Goal: Task Accomplishment & Management: Complete application form

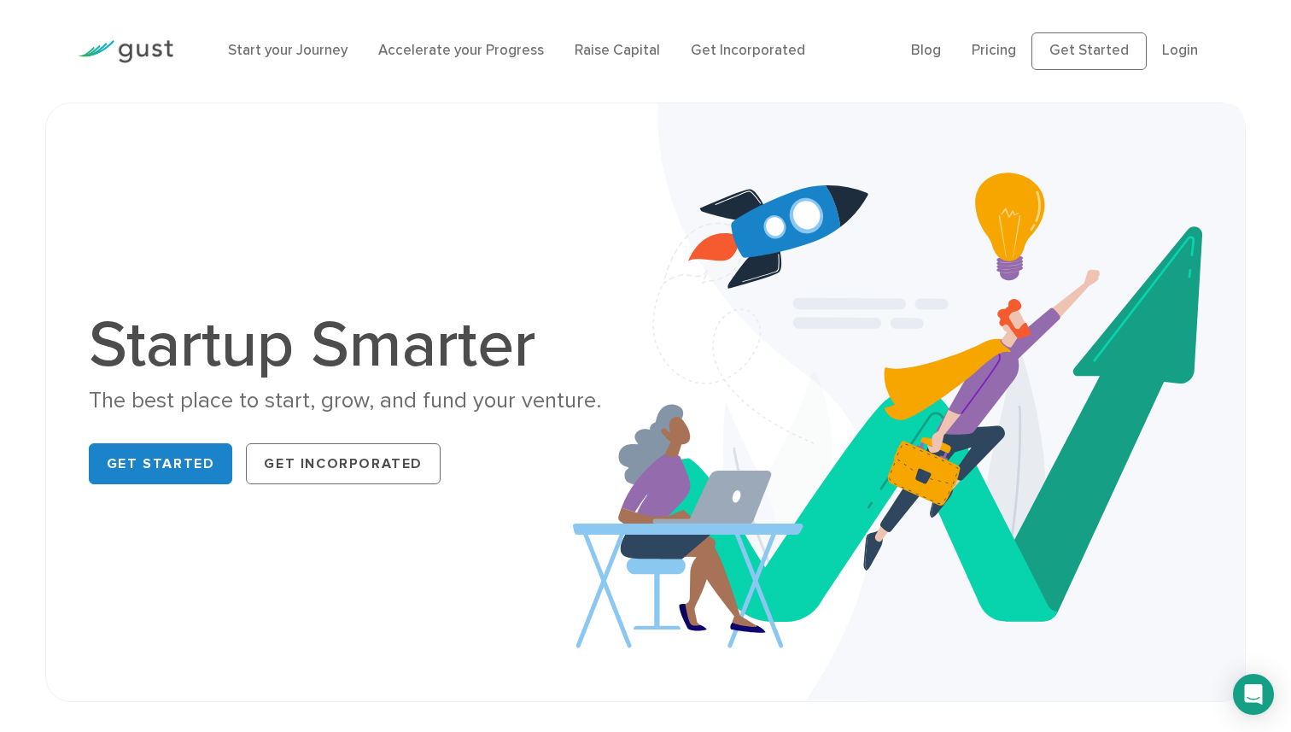
click at [1190, 64] on ul "Blog FAQ Pricing Get Started Login Login" at bounding box center [1062, 51] width 302 height 38
click at [1188, 56] on link "Login" at bounding box center [1180, 50] width 36 height 17
click at [1179, 57] on link "Login" at bounding box center [1180, 50] width 36 height 17
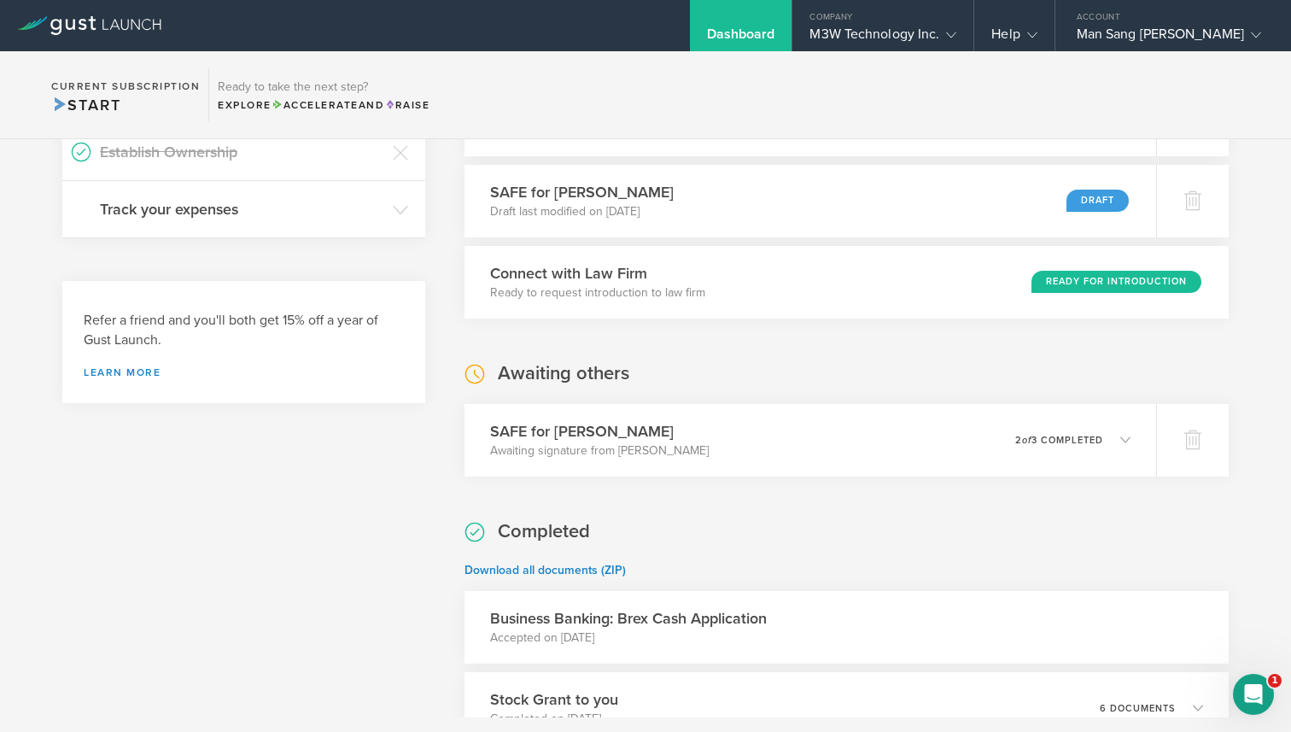
scroll to position [665, 0]
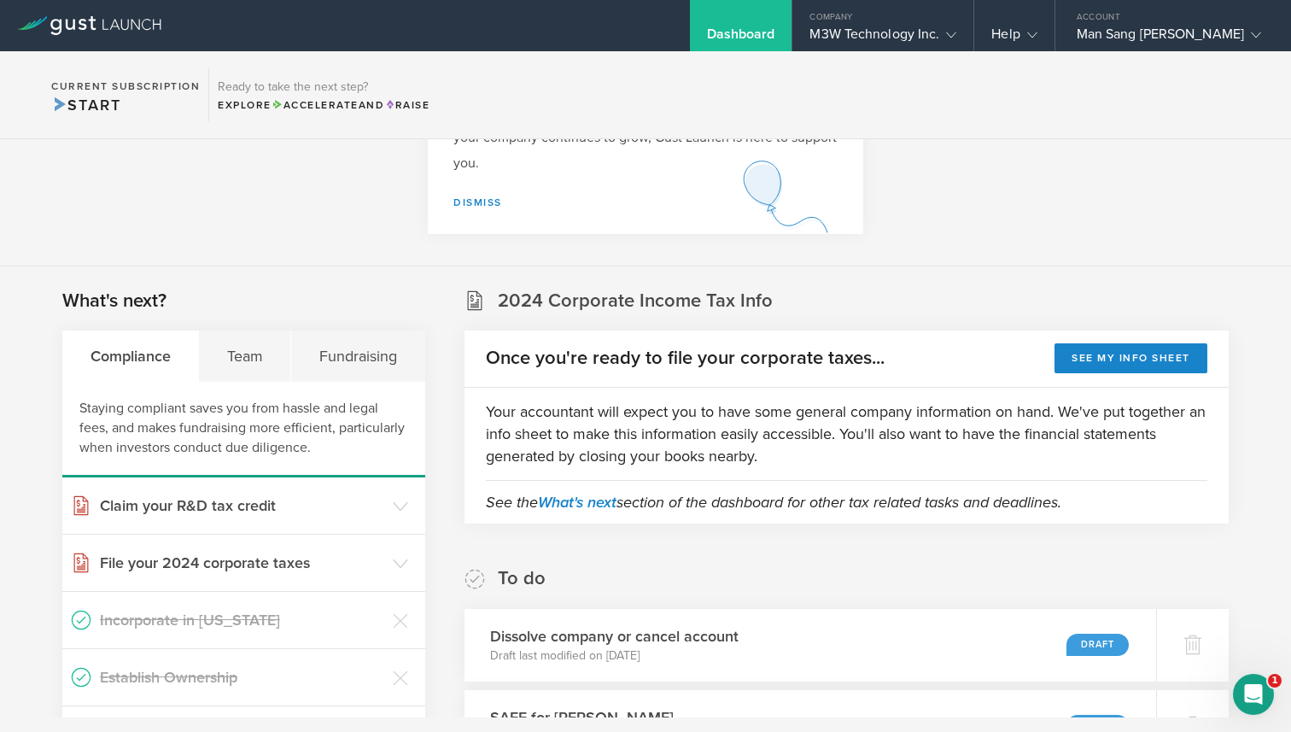
scroll to position [219, 0]
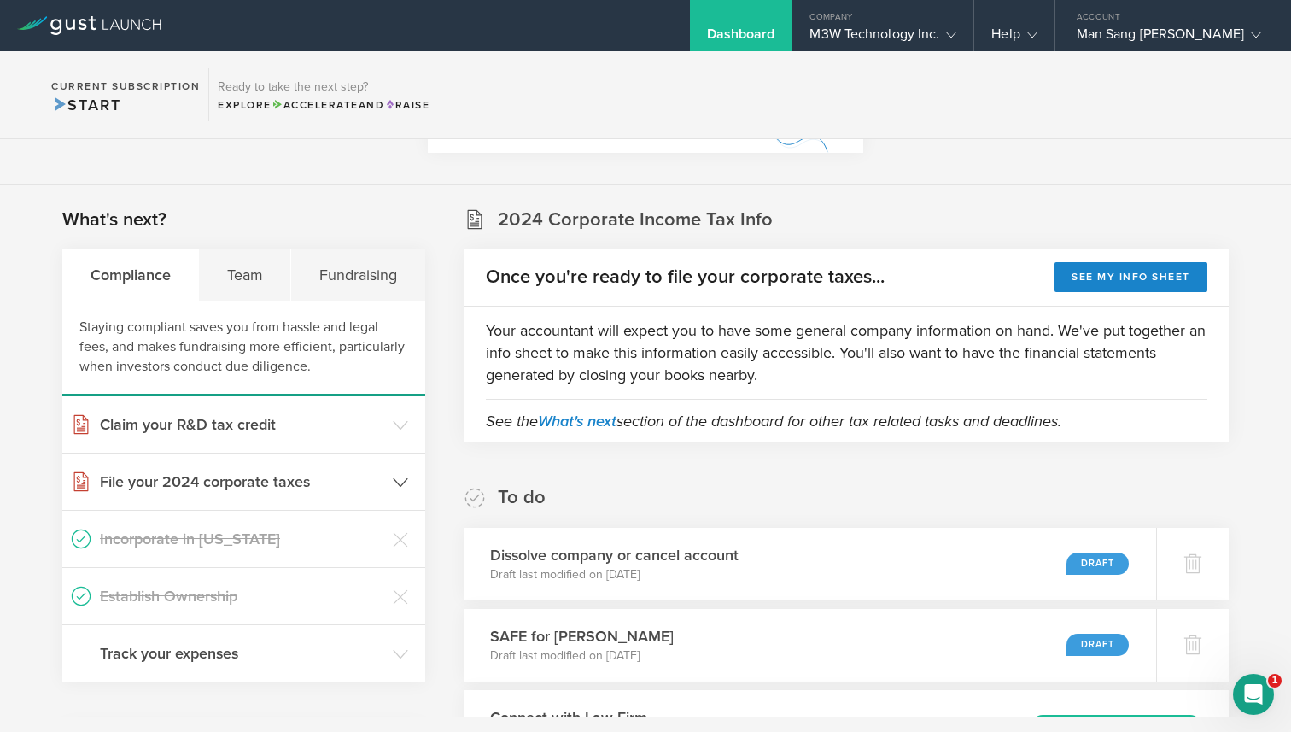
click at [290, 482] on h3 "File your 2024 corporate taxes" at bounding box center [242, 482] width 284 height 22
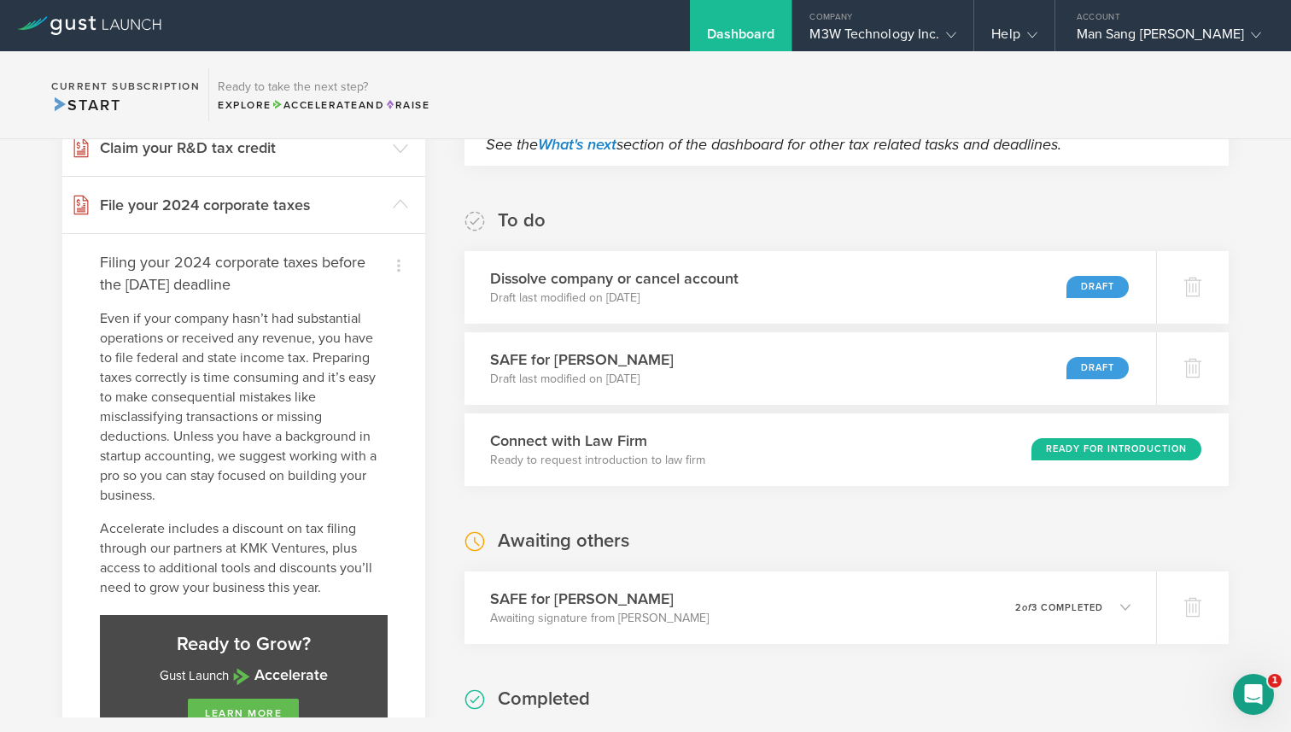
scroll to position [515, 0]
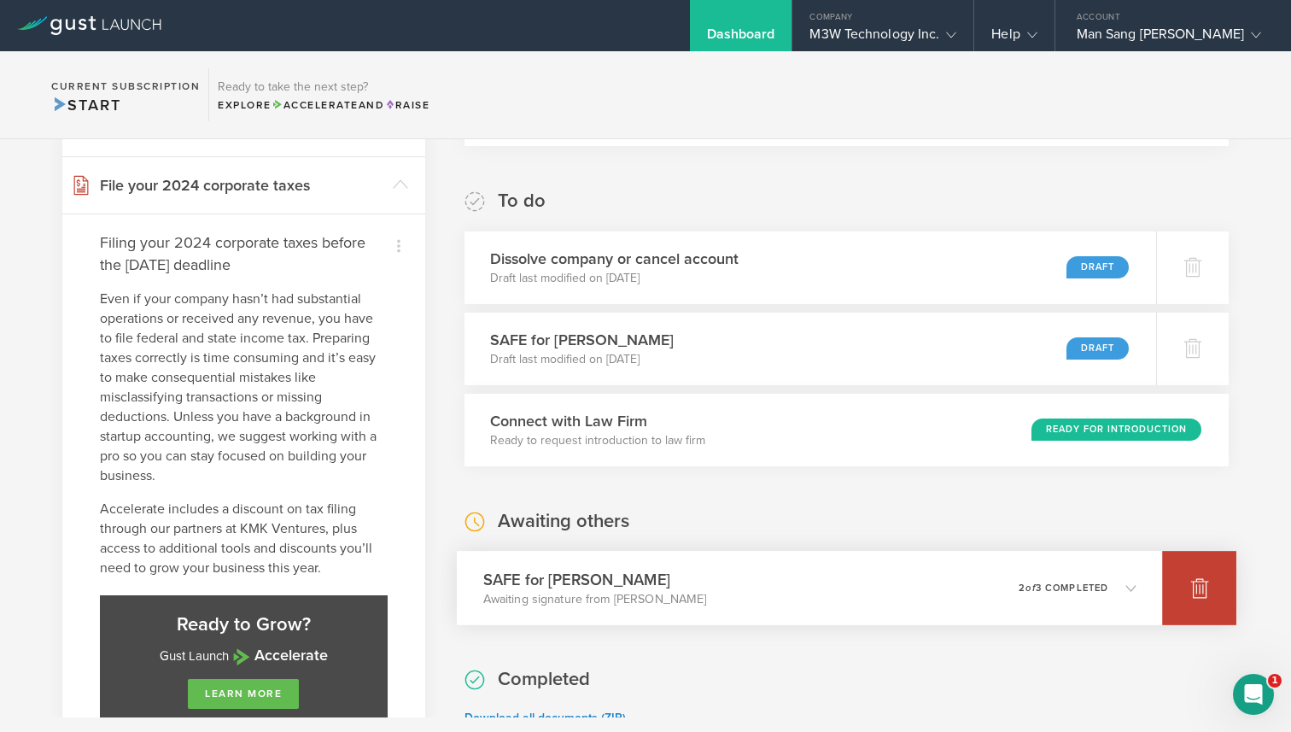
click at [1194, 586] on icon at bounding box center [1200, 589] width 18 height 16
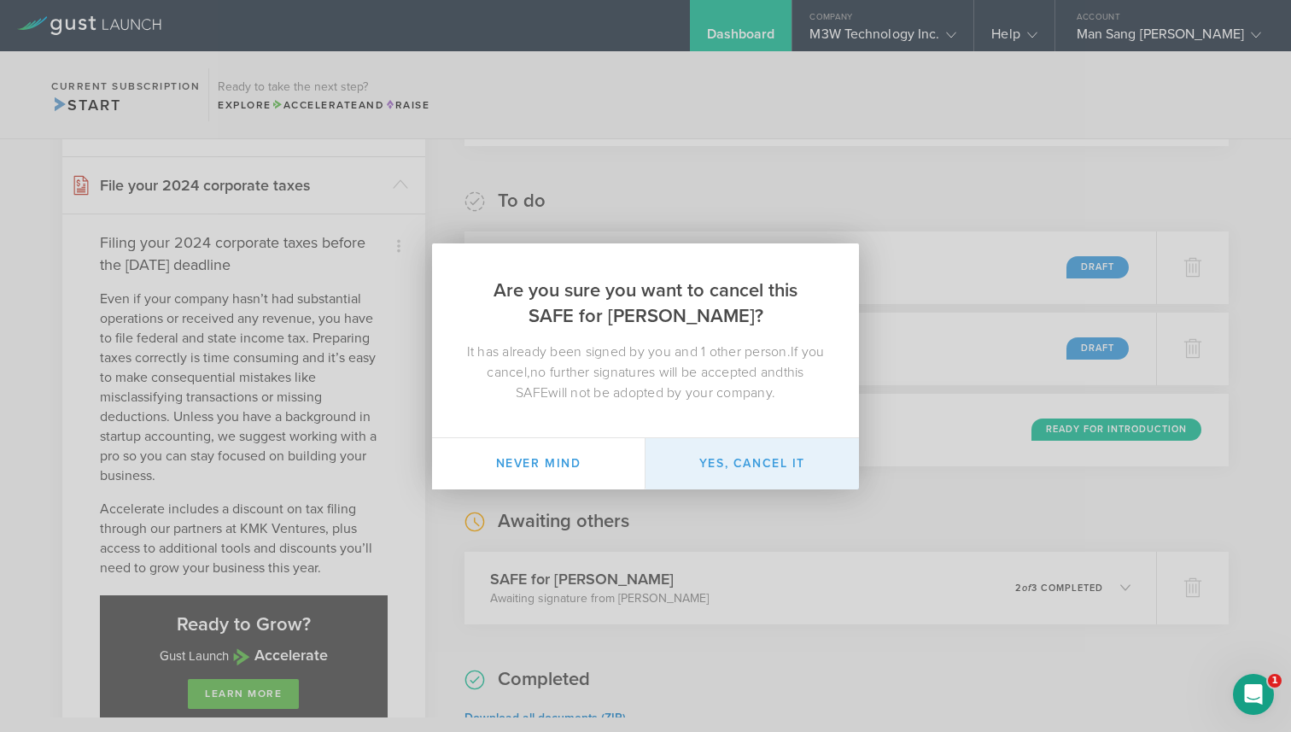
click at [711, 463] on button "Yes, cancel it" at bounding box center [752, 463] width 213 height 51
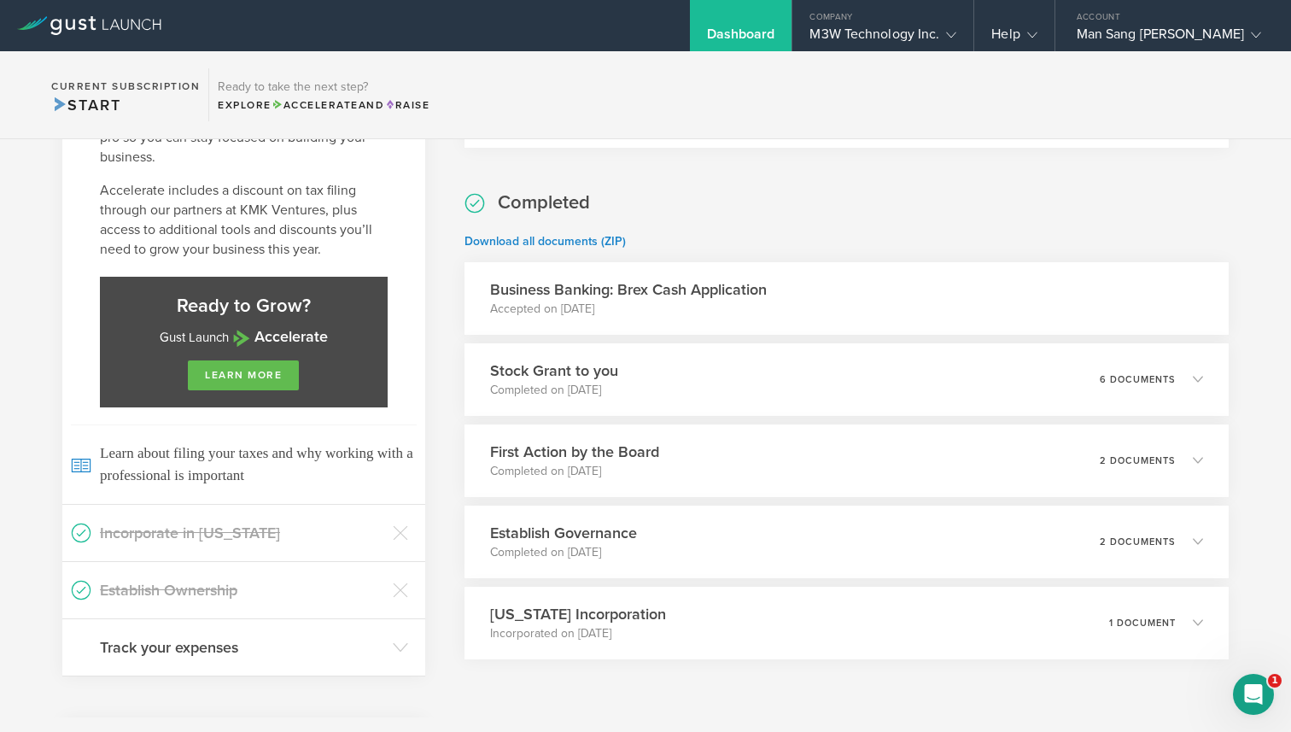
scroll to position [835, 0]
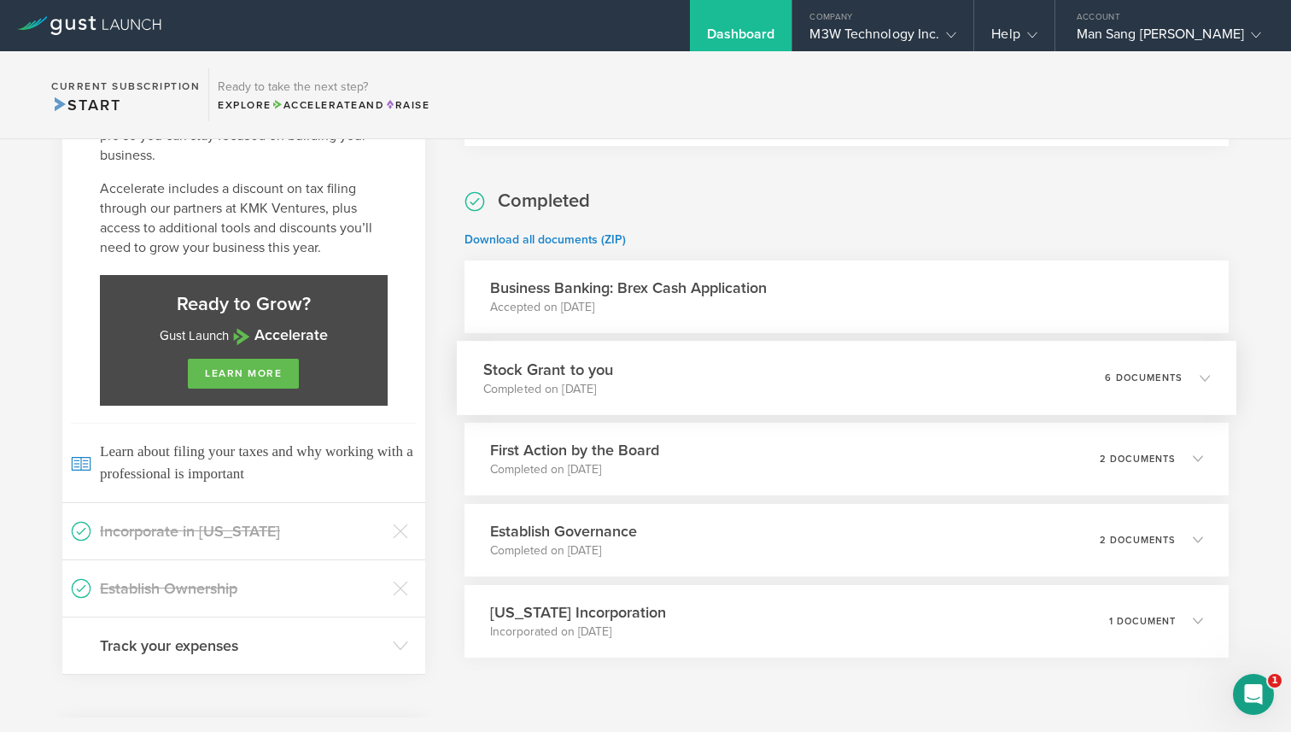
click at [1149, 378] on p "6 documents" at bounding box center [1144, 376] width 78 height 9
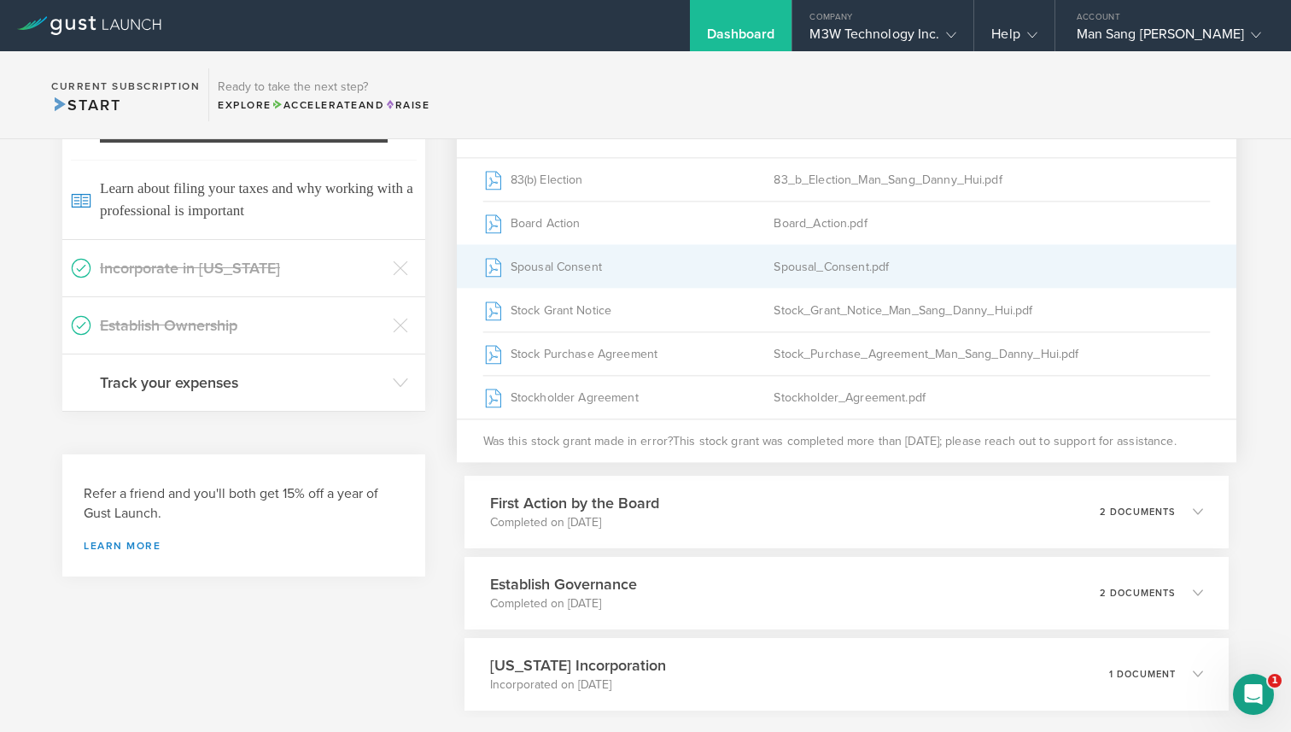
scroll to position [1116, 0]
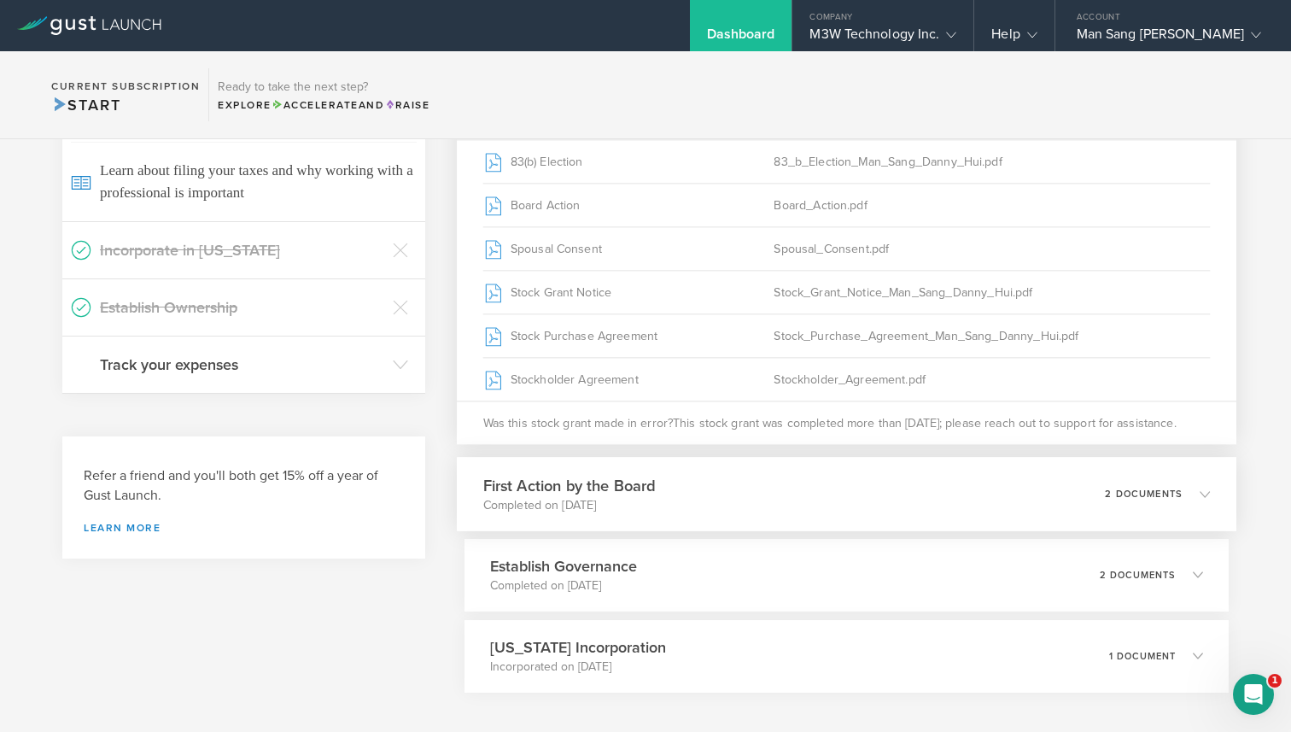
click at [1030, 506] on div "First Action by the Board Completed on Aug 8, 2023 2 documents" at bounding box center [847, 494] width 780 height 74
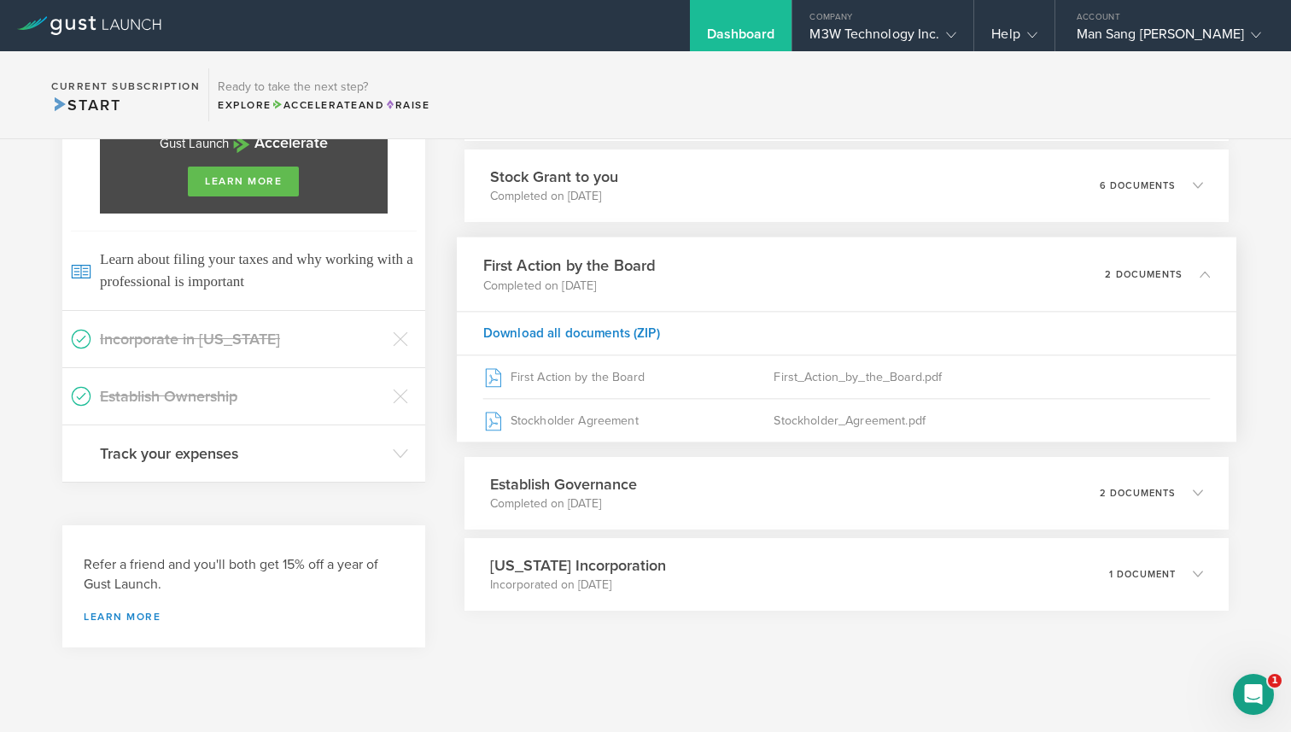
scroll to position [1026, 0]
click at [1025, 500] on div "Establish Governance Completed on Aug 8, 2023 2 documents" at bounding box center [847, 494] width 780 height 74
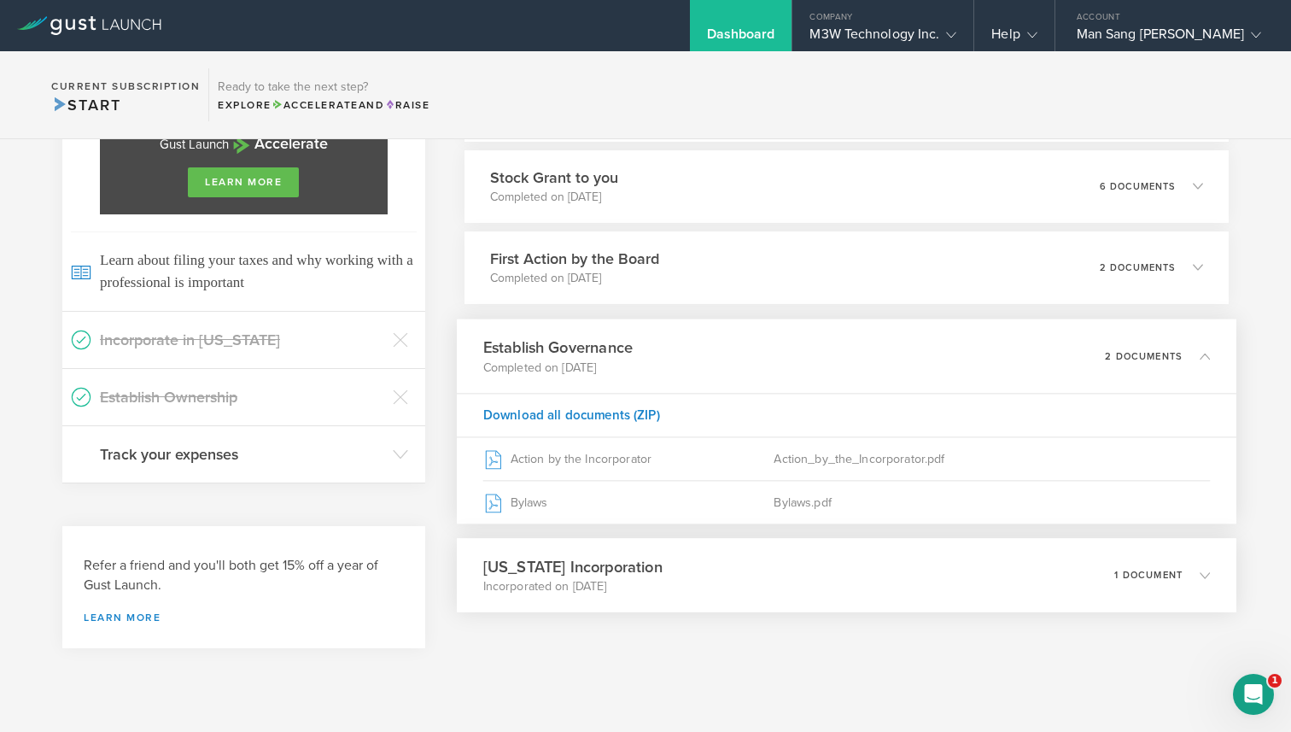
click at [1019, 564] on div "Delaware Incorporation Incorporated on Aug 7, 2023 1 document" at bounding box center [847, 575] width 780 height 74
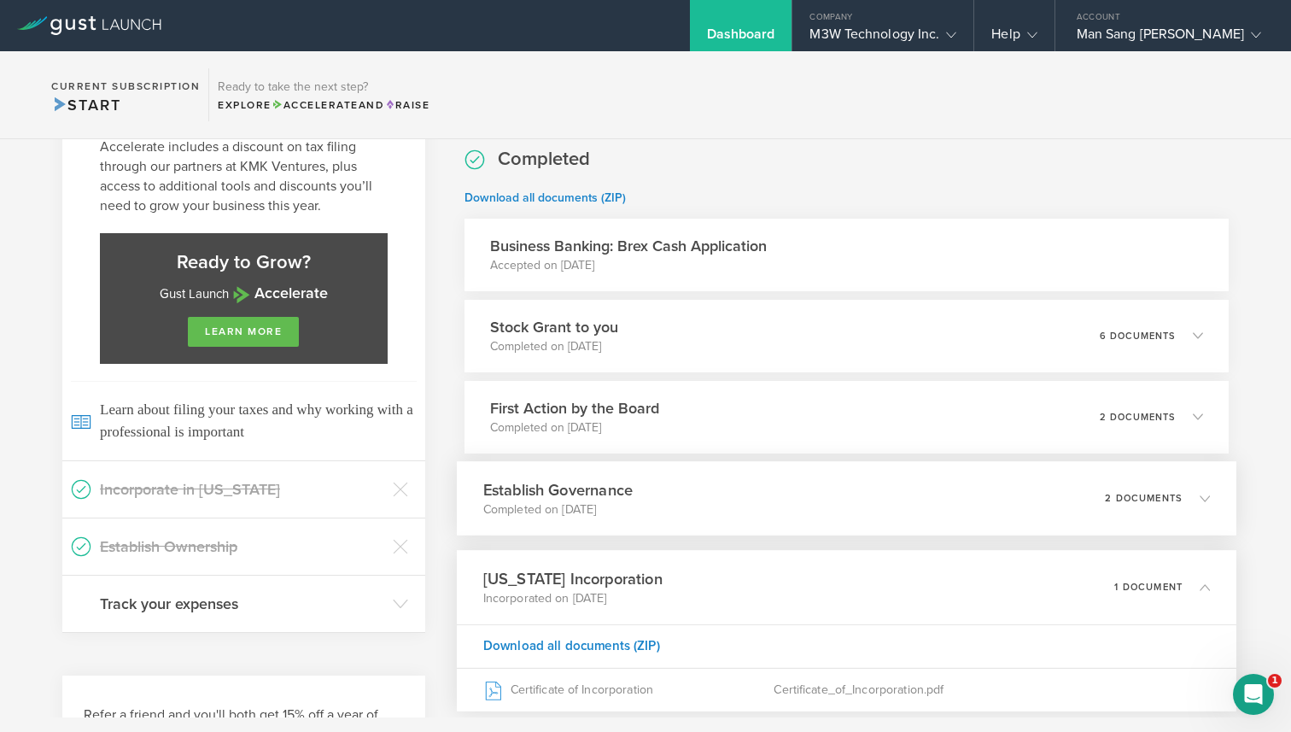
scroll to position [874, 0]
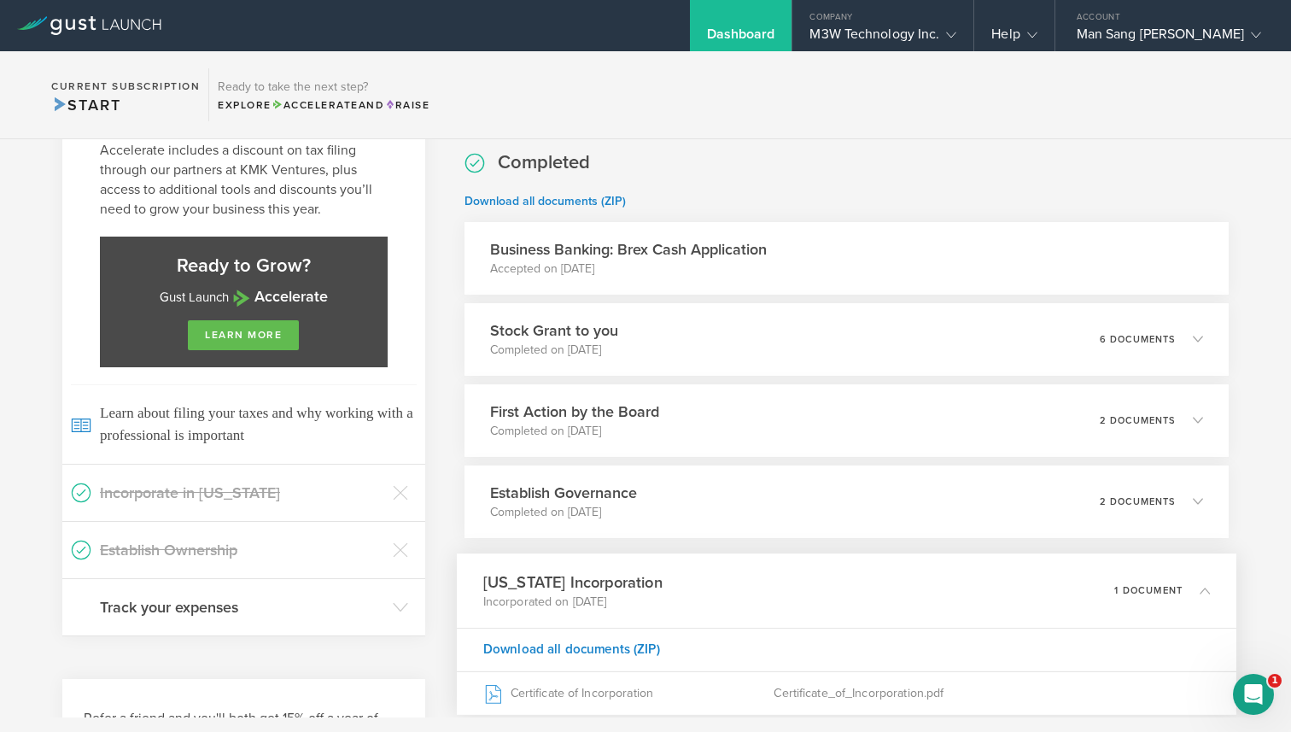
click at [1003, 266] on div "Business Banking: Brex Cash Application Accepted on Aug 23, 2023" at bounding box center [847, 258] width 764 height 73
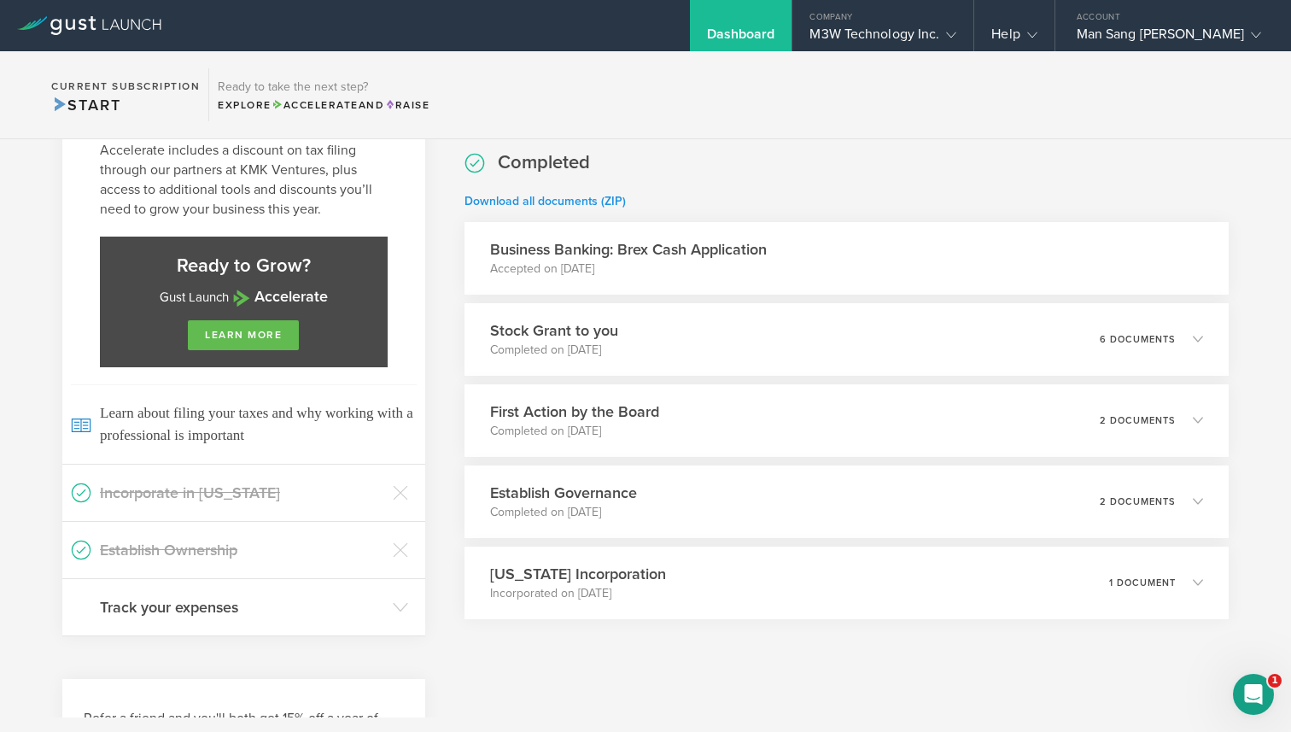
click at [571, 202] on link "Download all documents (ZIP)" at bounding box center [545, 201] width 161 height 15
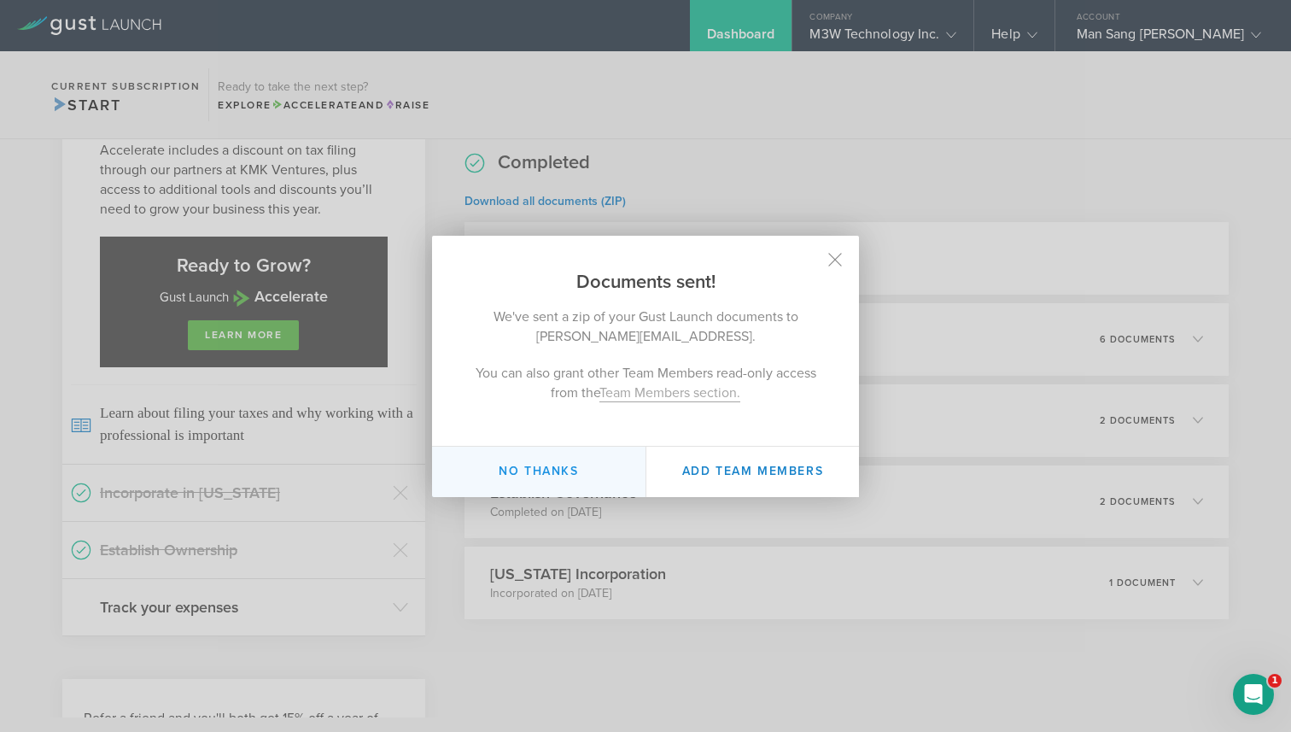
click at [553, 488] on button "No thanks" at bounding box center [538, 472] width 213 height 50
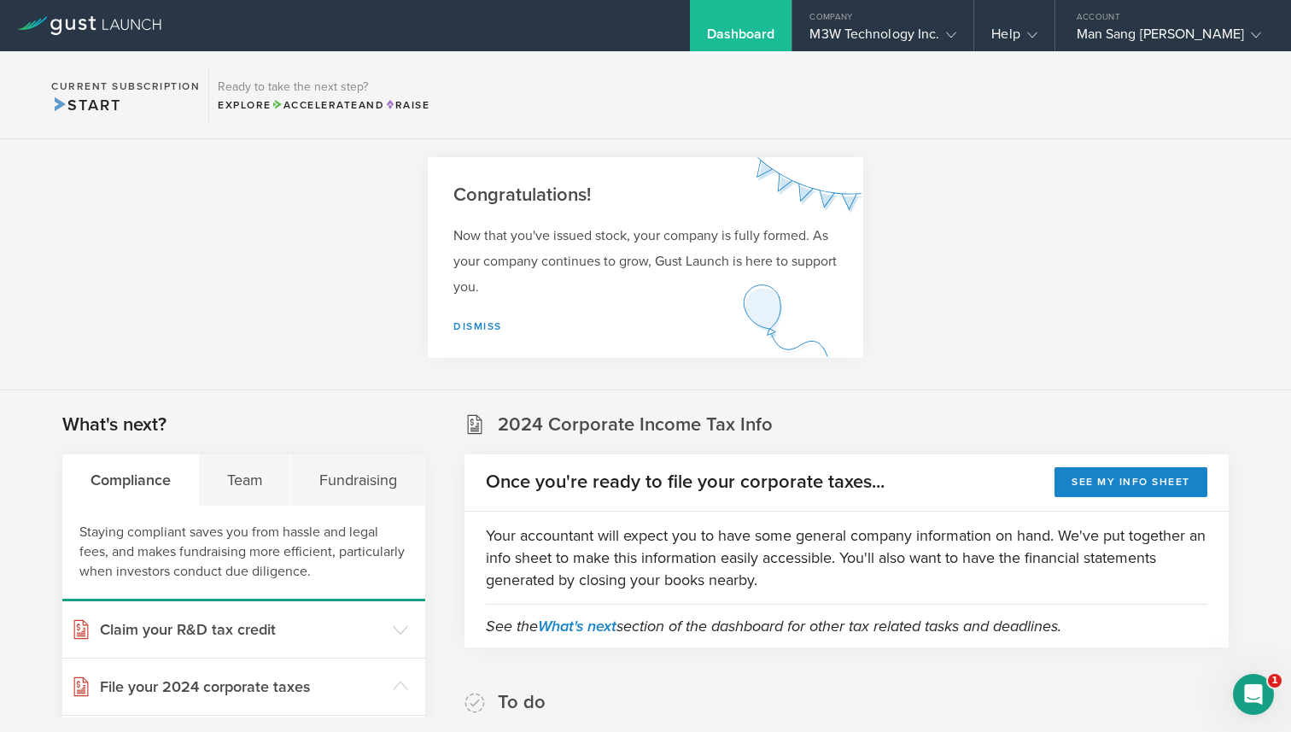
scroll to position [0, 0]
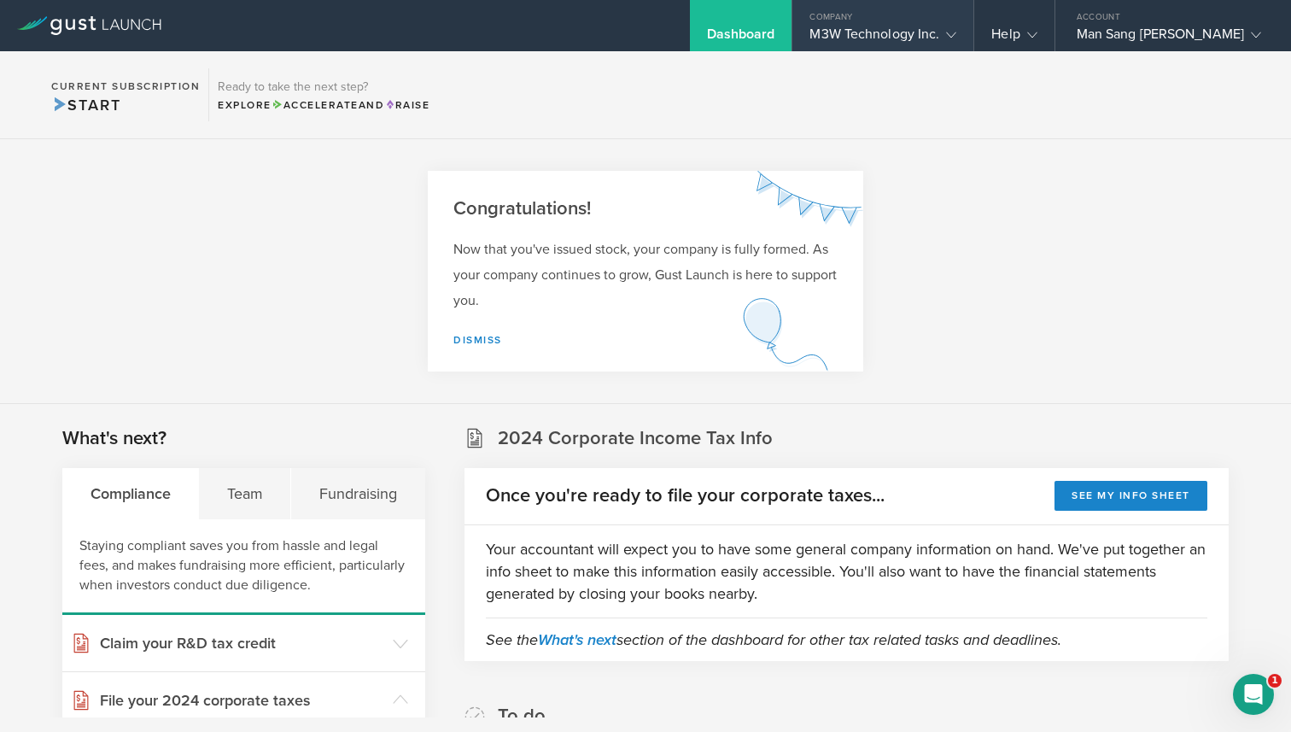
click at [956, 48] on div "M3W Technology Inc." at bounding box center [883, 39] width 147 height 26
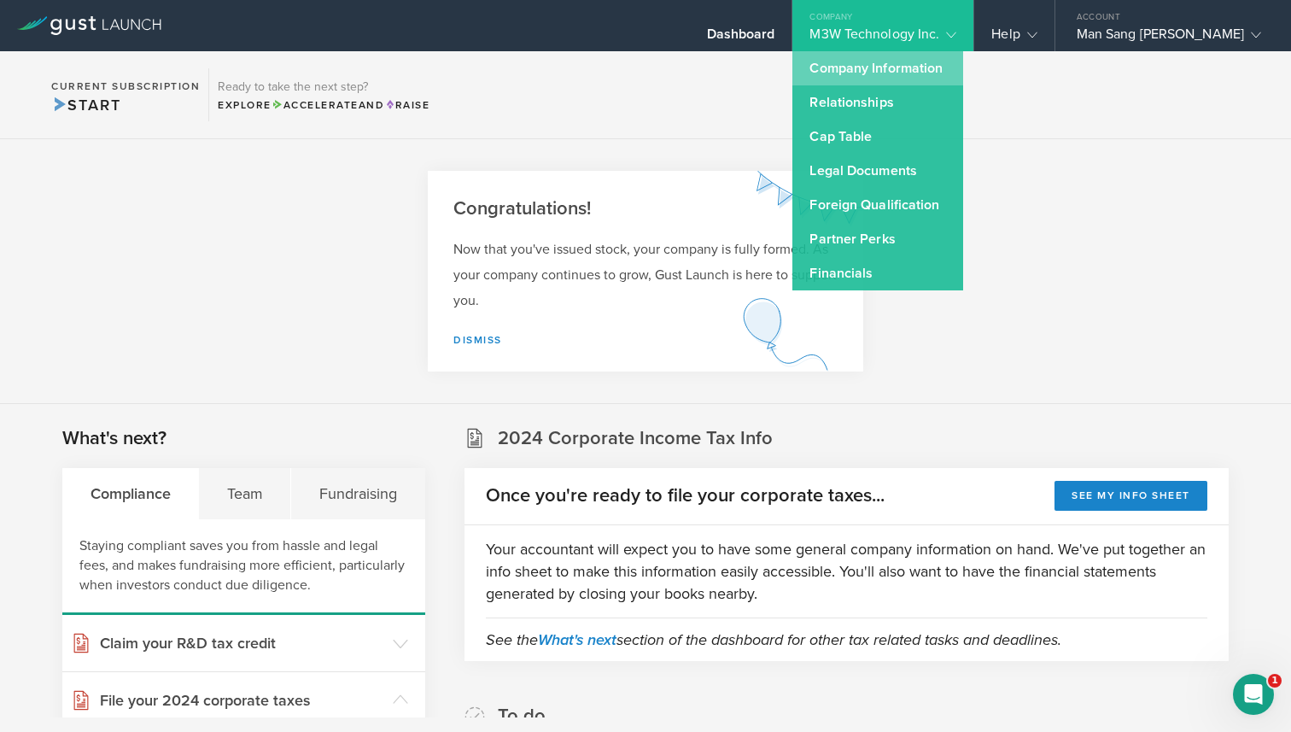
click at [963, 68] on link "Company Information" at bounding box center [877, 68] width 171 height 34
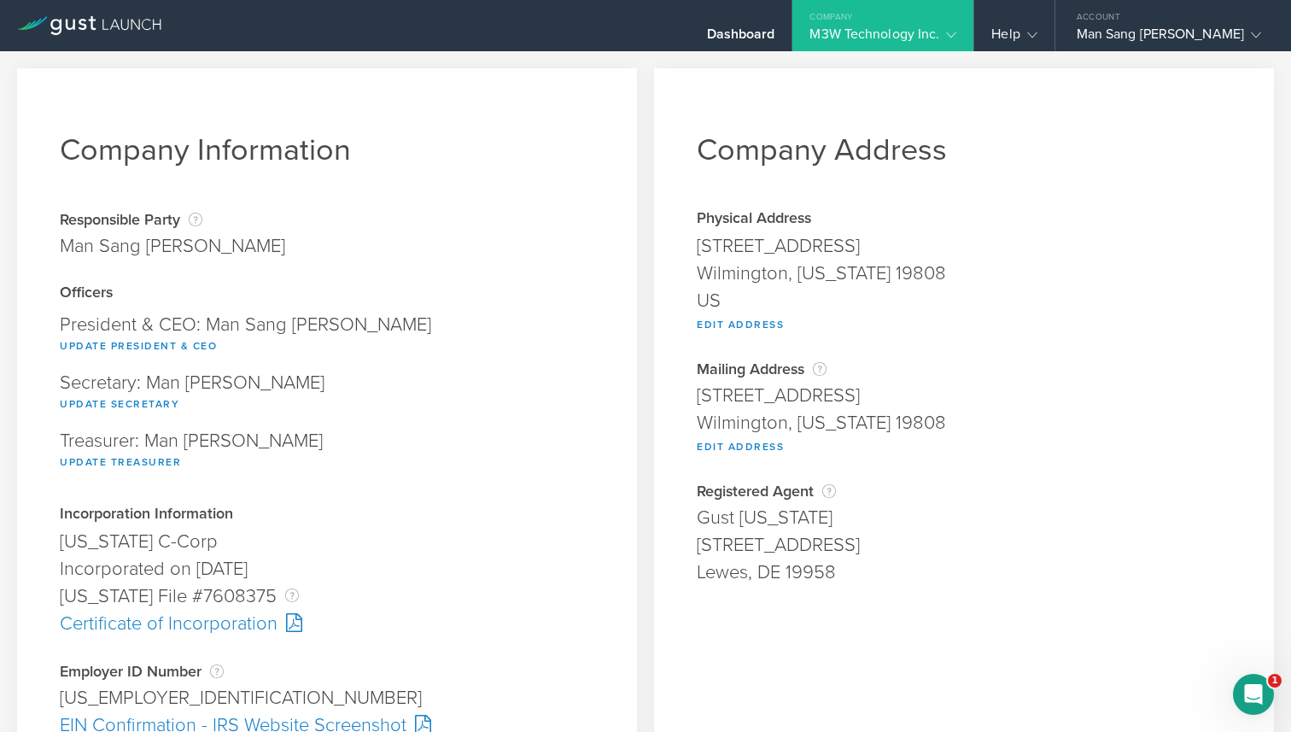
click at [916, 37] on div "M3W Technology Inc." at bounding box center [883, 39] width 147 height 26
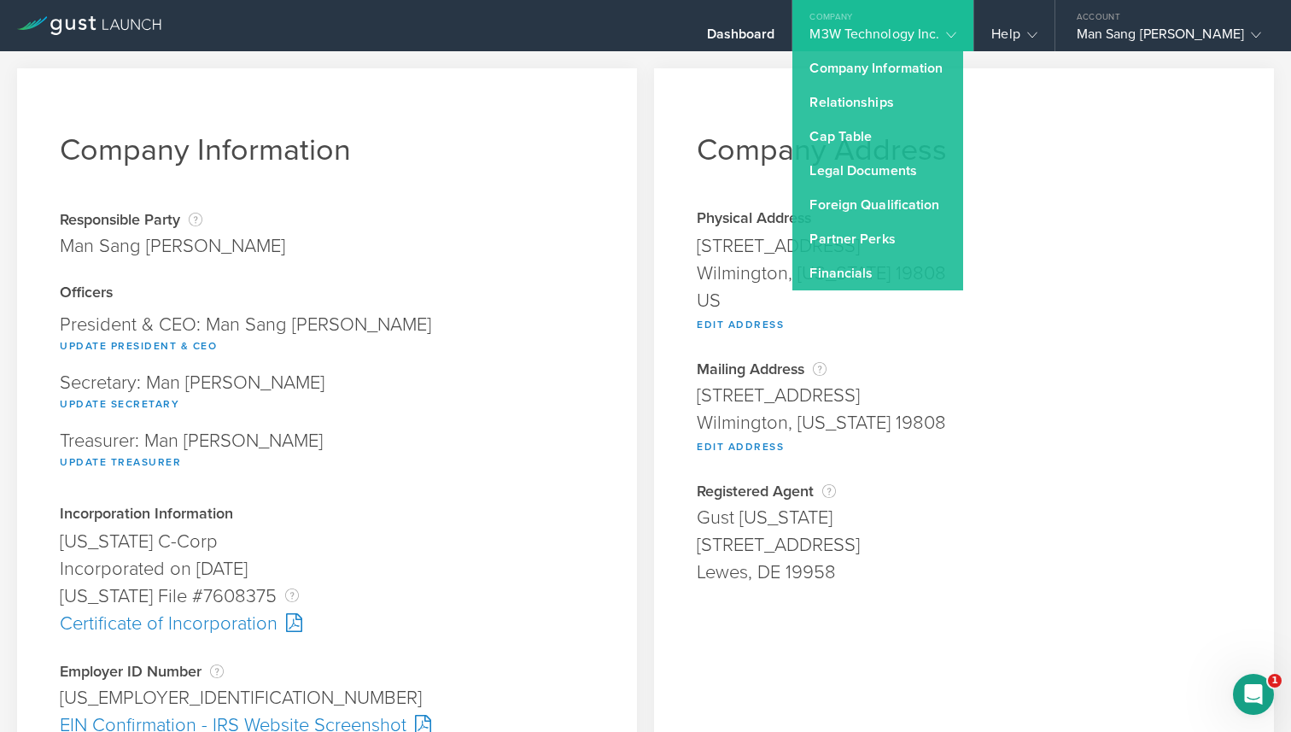
click at [497, 226] on div "Responsible Party The name of the party responsible for filing for incorporatio…" at bounding box center [327, 248] width 535 height 74
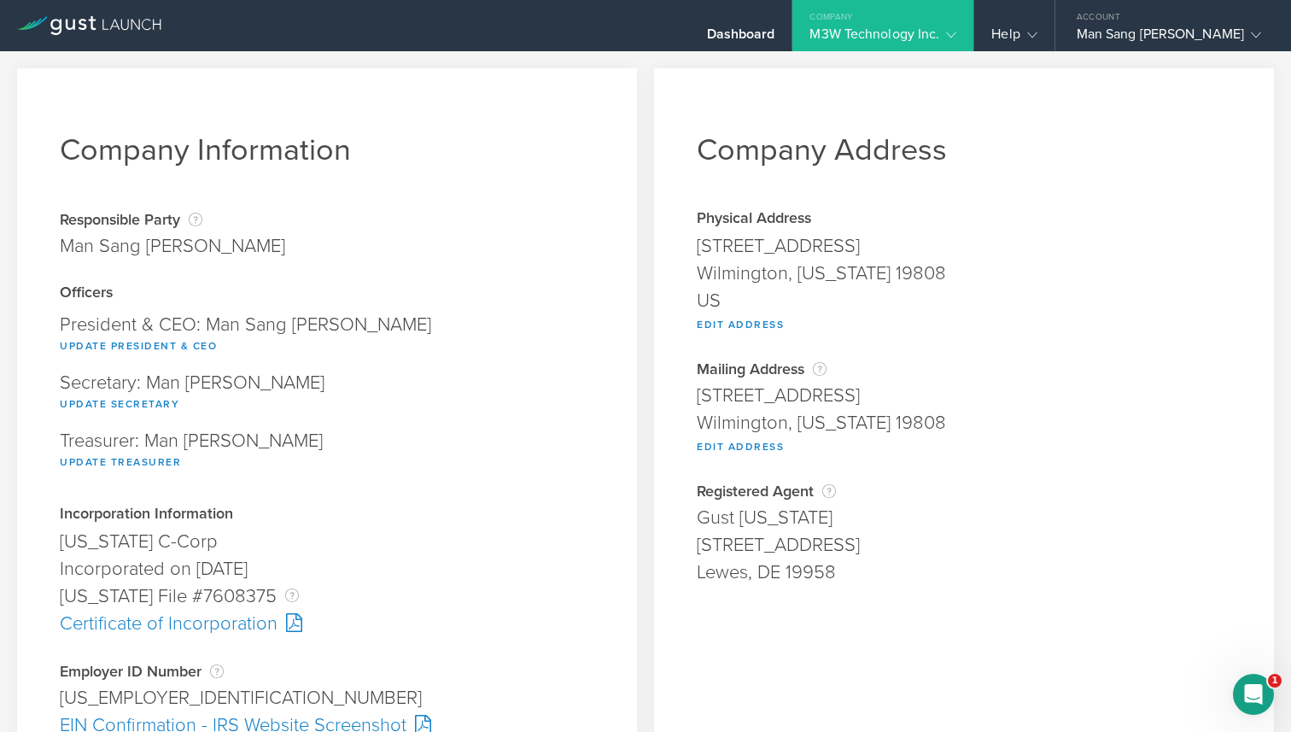
click at [953, 31] on div "M3W Technology Inc." at bounding box center [883, 39] width 147 height 26
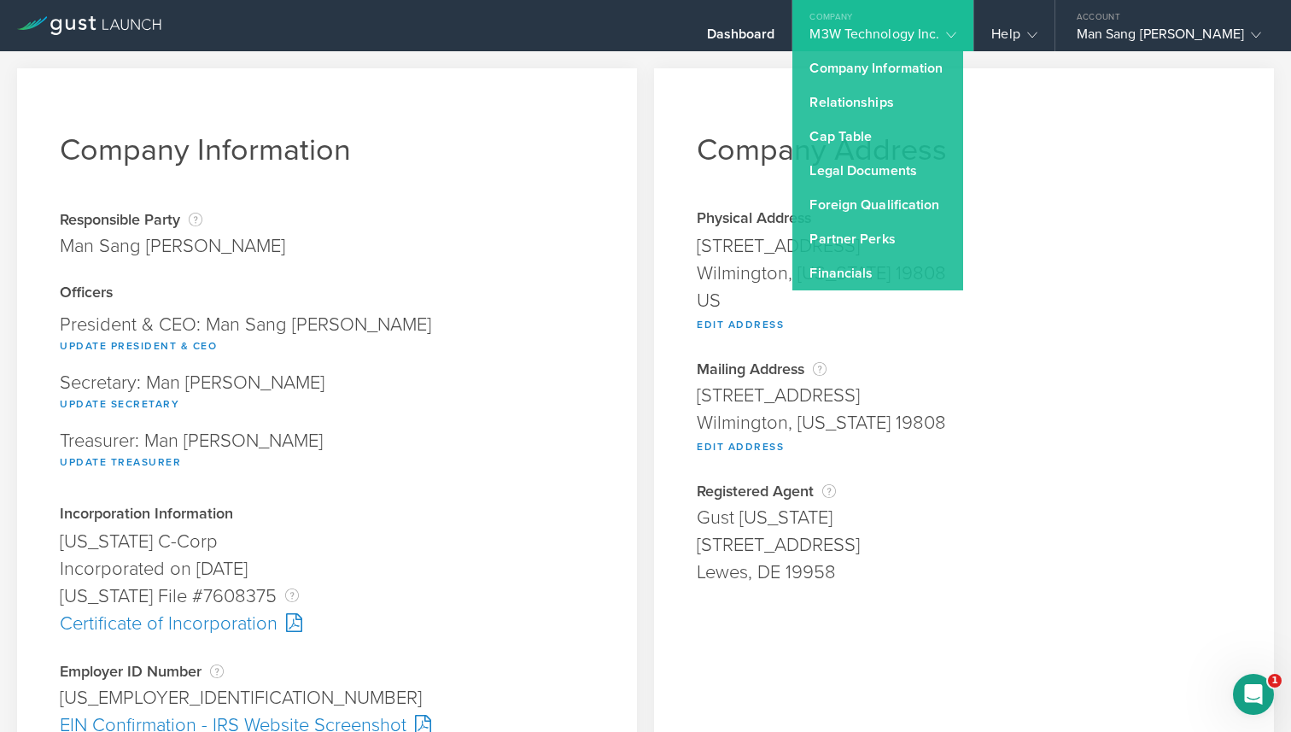
click at [1086, 170] on div "Company Address Physical Address 3200 Kirkwood Highway #1108 Wilmington, Delawa…" at bounding box center [964, 633] width 620 height 1131
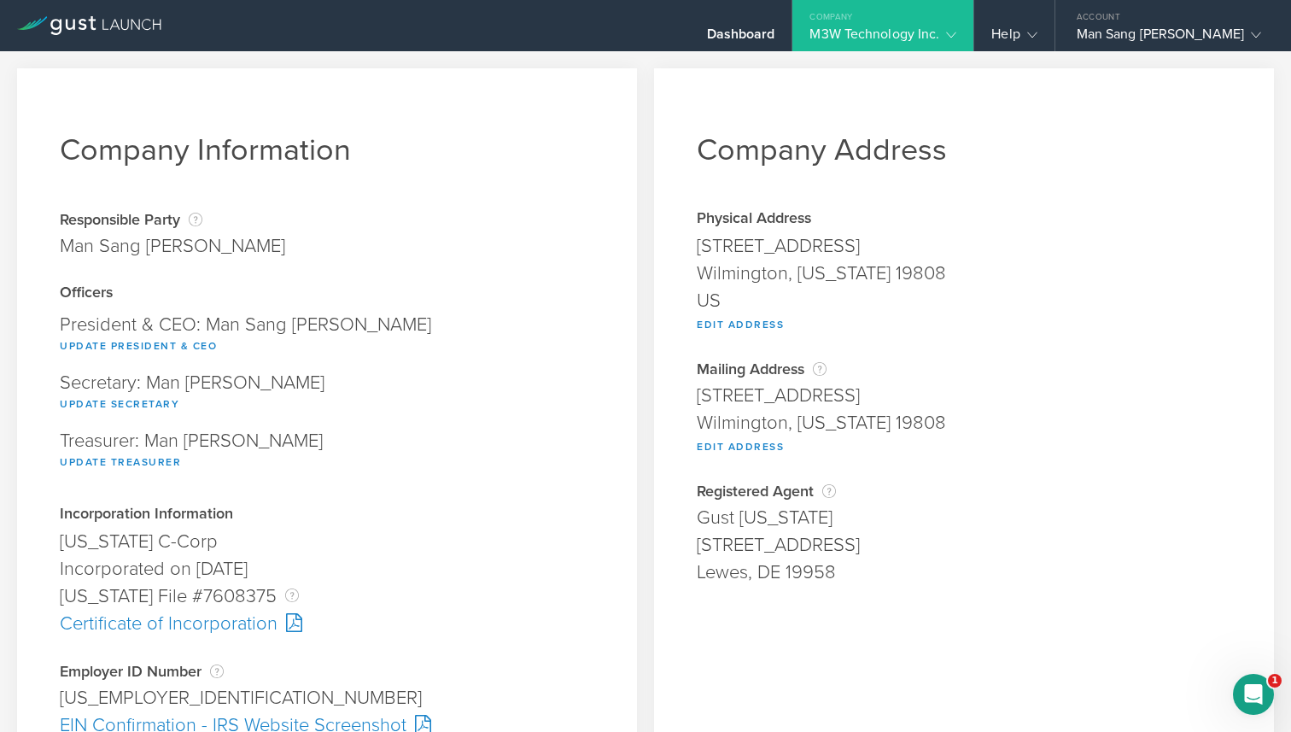
click at [896, 20] on div "Company" at bounding box center [882, 13] width 181 height 26
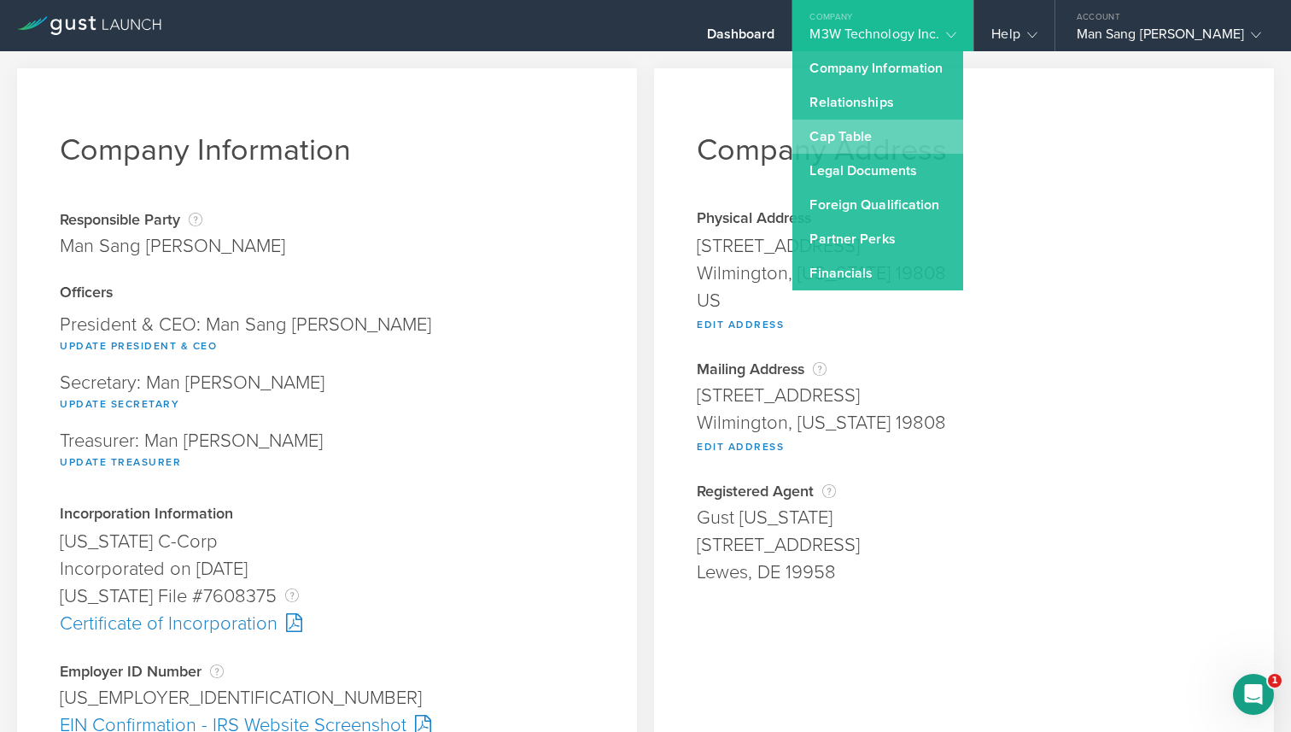
click at [906, 133] on link "Cap Table" at bounding box center [877, 137] width 171 height 34
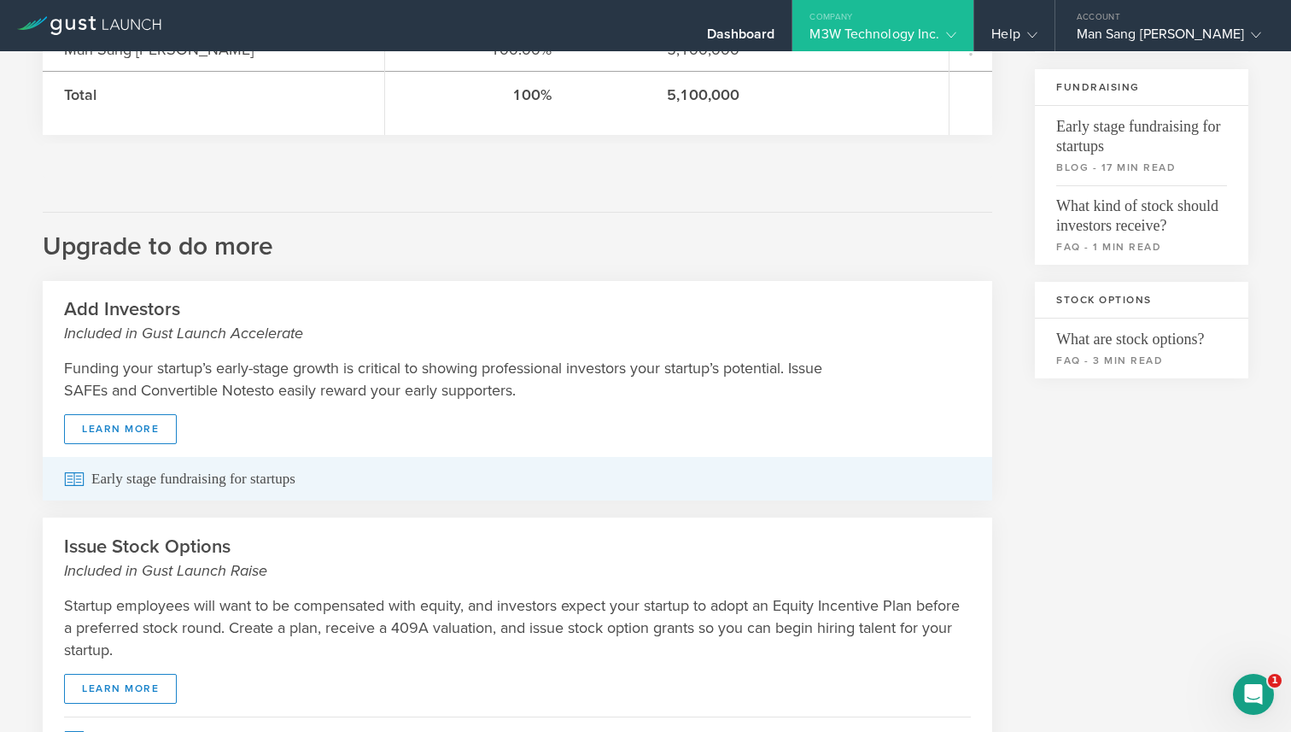
scroll to position [395, 0]
click at [244, 492] on span "Early stage fundraising for startups" at bounding box center [517, 481] width 907 height 44
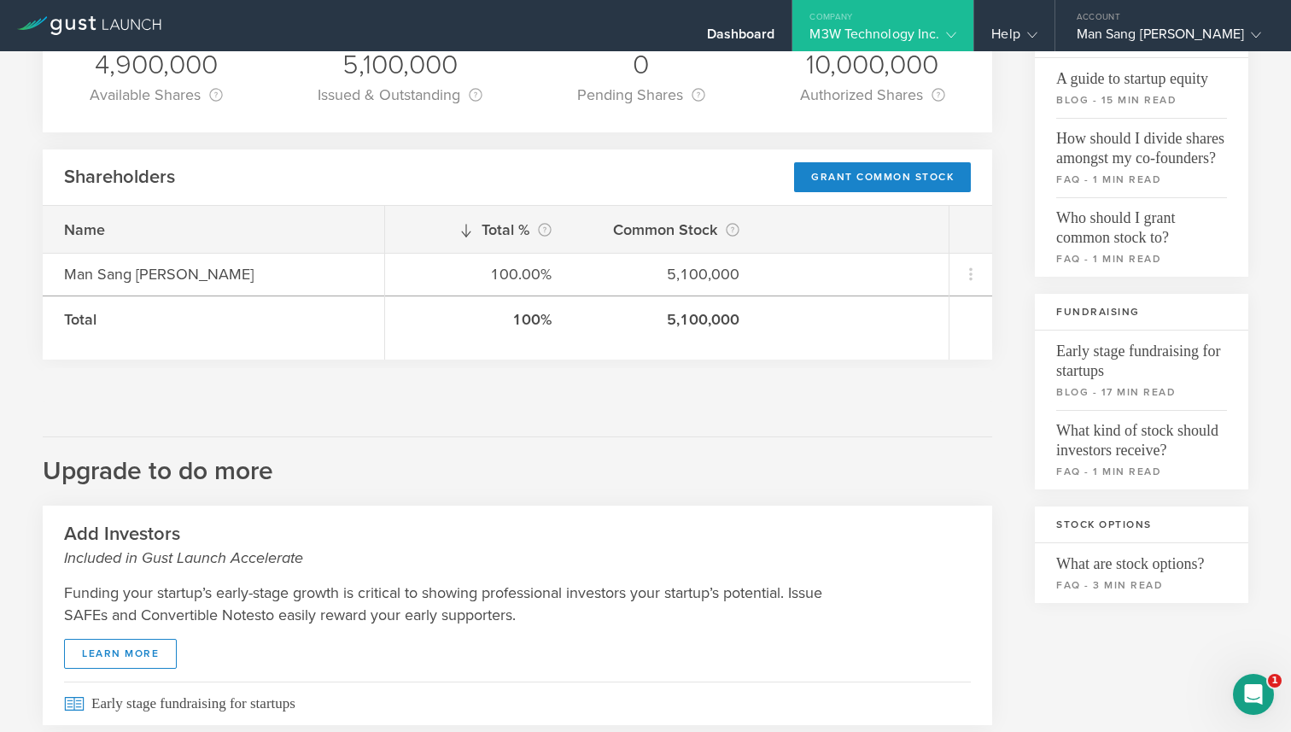
scroll to position [0, 0]
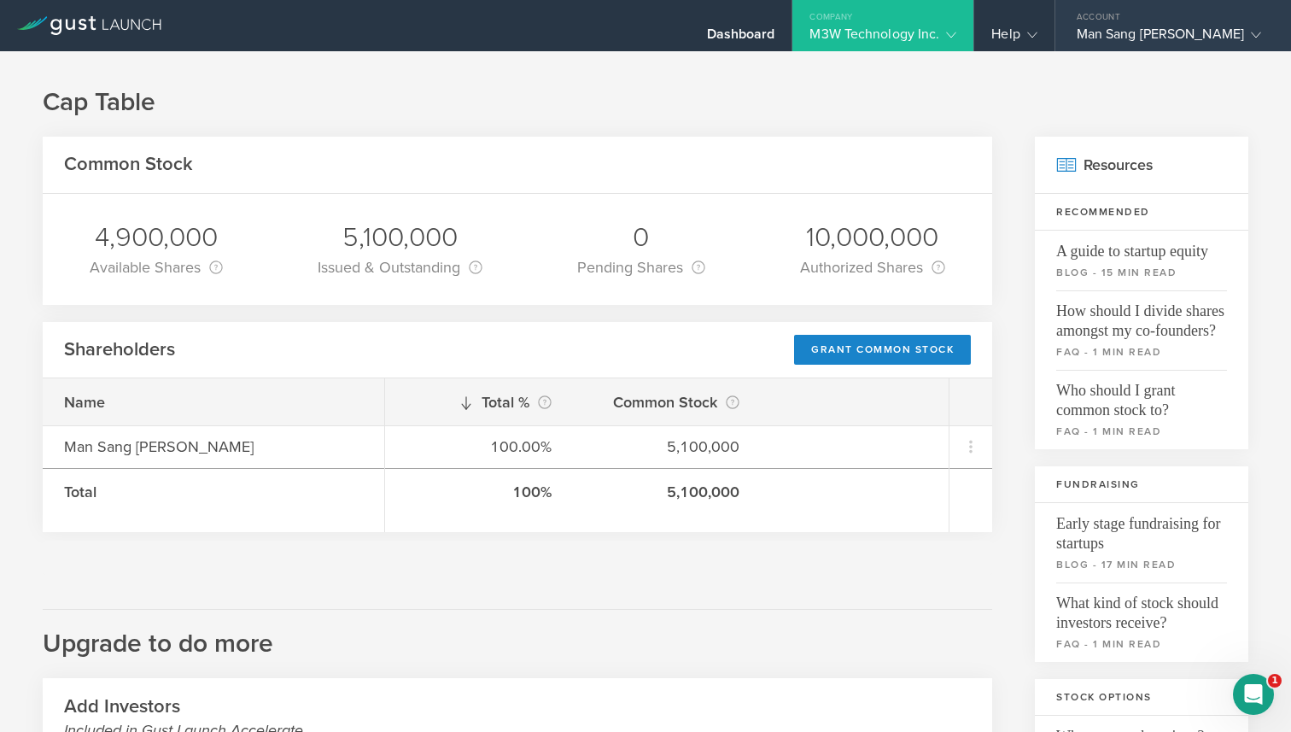
click at [1160, 26] on div "Man Sang Danny Hui" at bounding box center [1169, 39] width 184 height 26
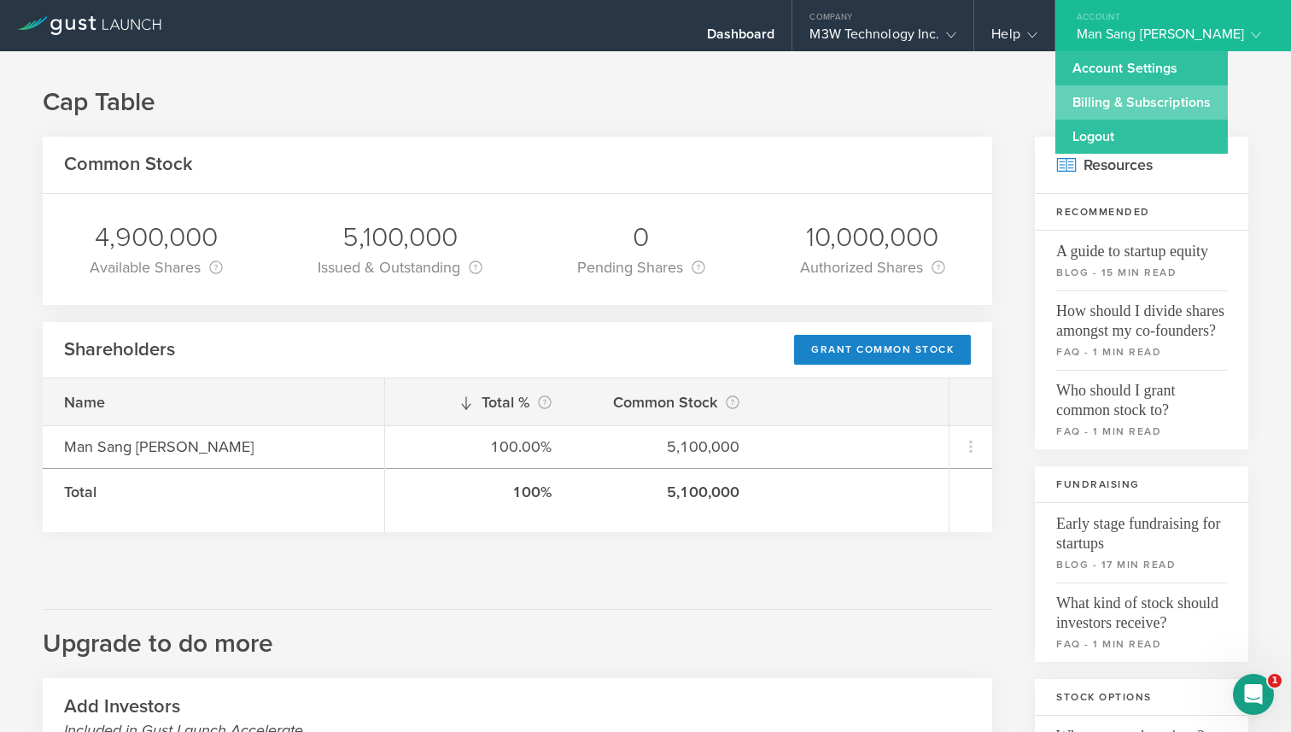
click at [1167, 97] on link "Billing & Subscriptions" at bounding box center [1141, 102] width 172 height 34
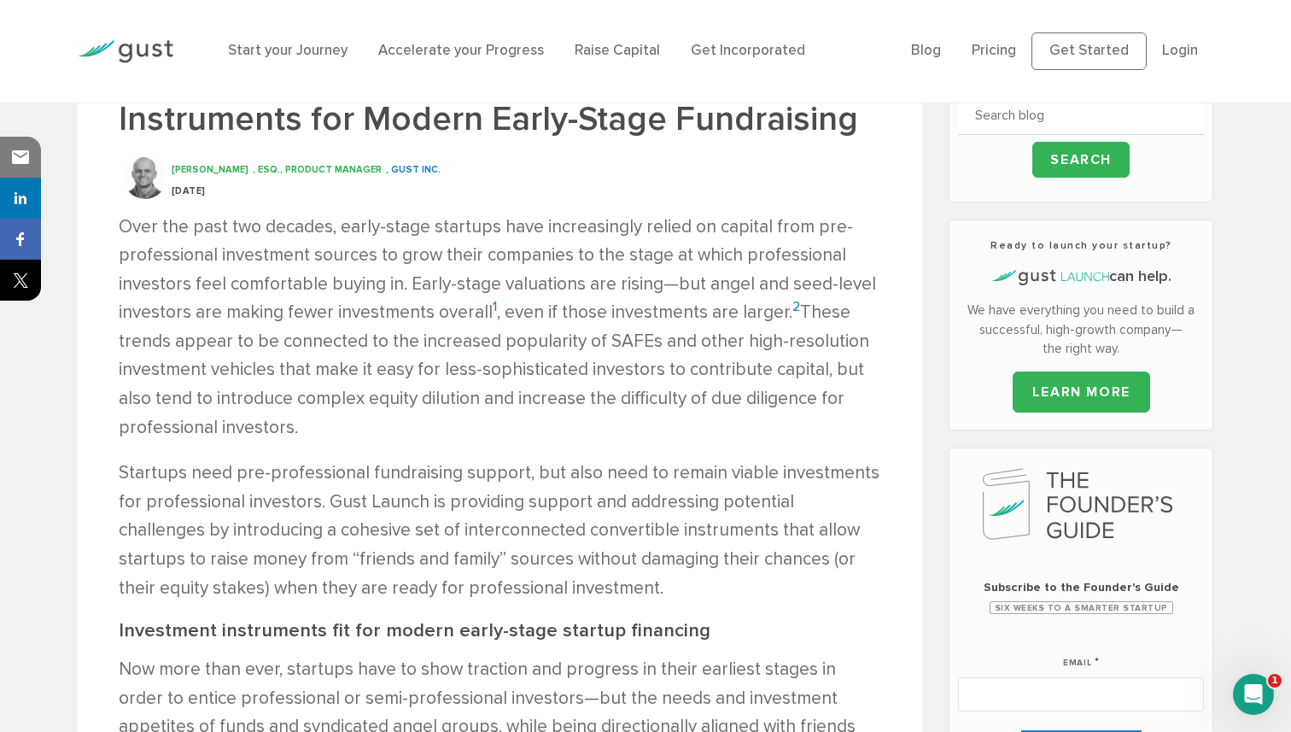
scroll to position [647, 0]
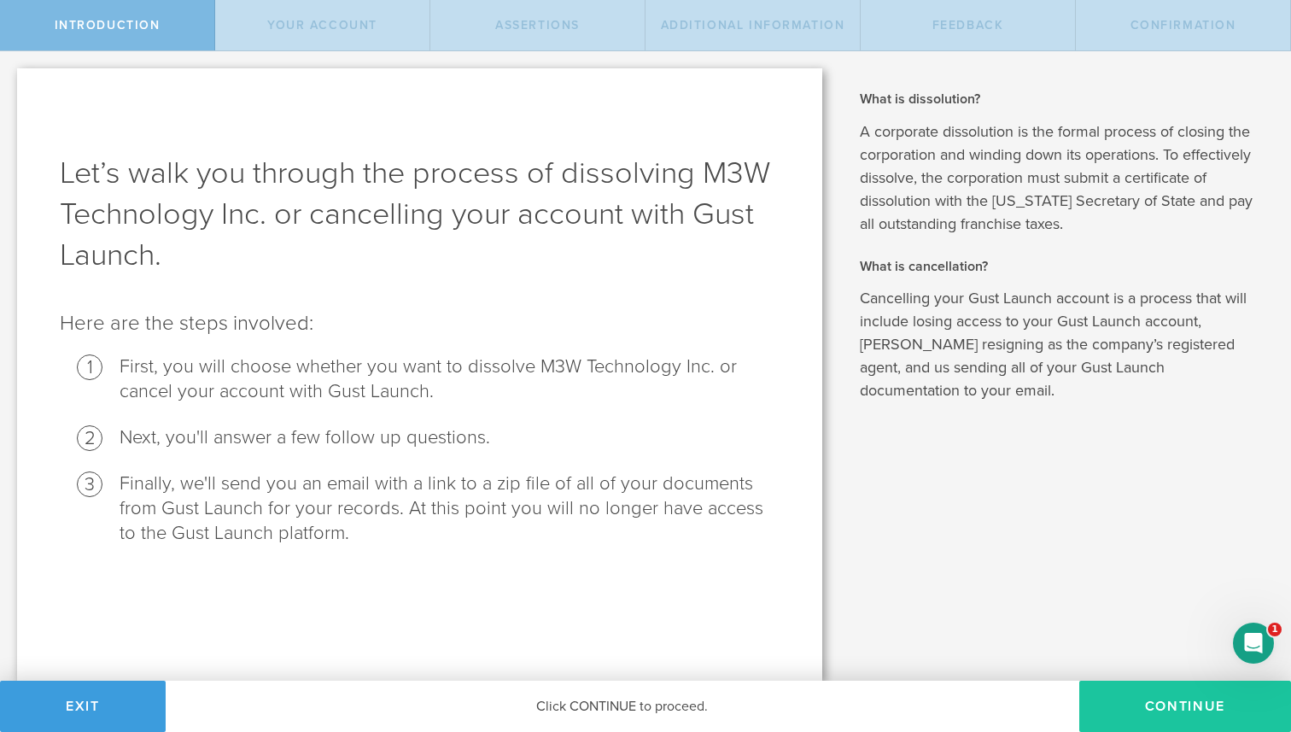
click at [1130, 700] on button "Continue" at bounding box center [1185, 706] width 212 height 51
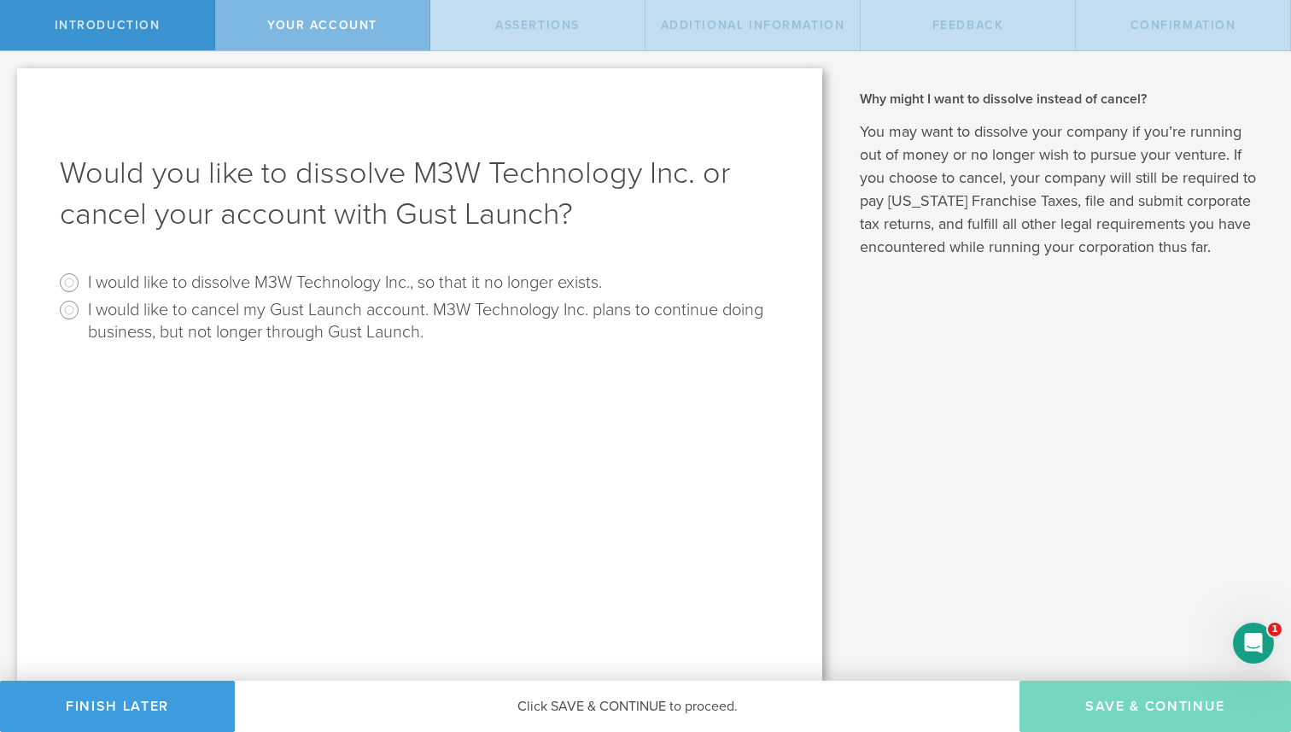
click at [242, 284] on label "I would like to dissolve M3W Technology Inc., so that it no longer exists." at bounding box center [345, 281] width 514 height 25
click at [83, 284] on input "I would like to dissolve M3W Technology Inc., so that it no longer exists." at bounding box center [69, 282] width 27 height 27
radio input "true"
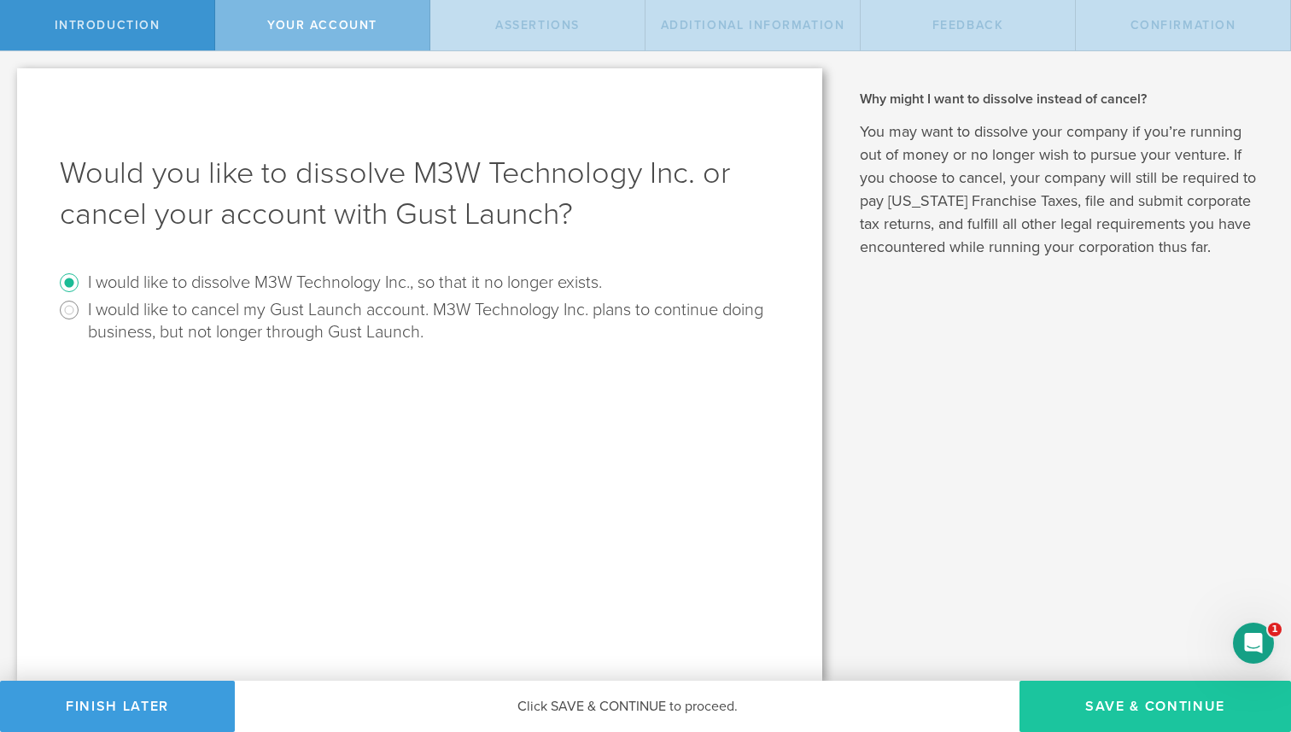
click at [1090, 706] on button "Save & Continue" at bounding box center [1156, 706] width 272 height 51
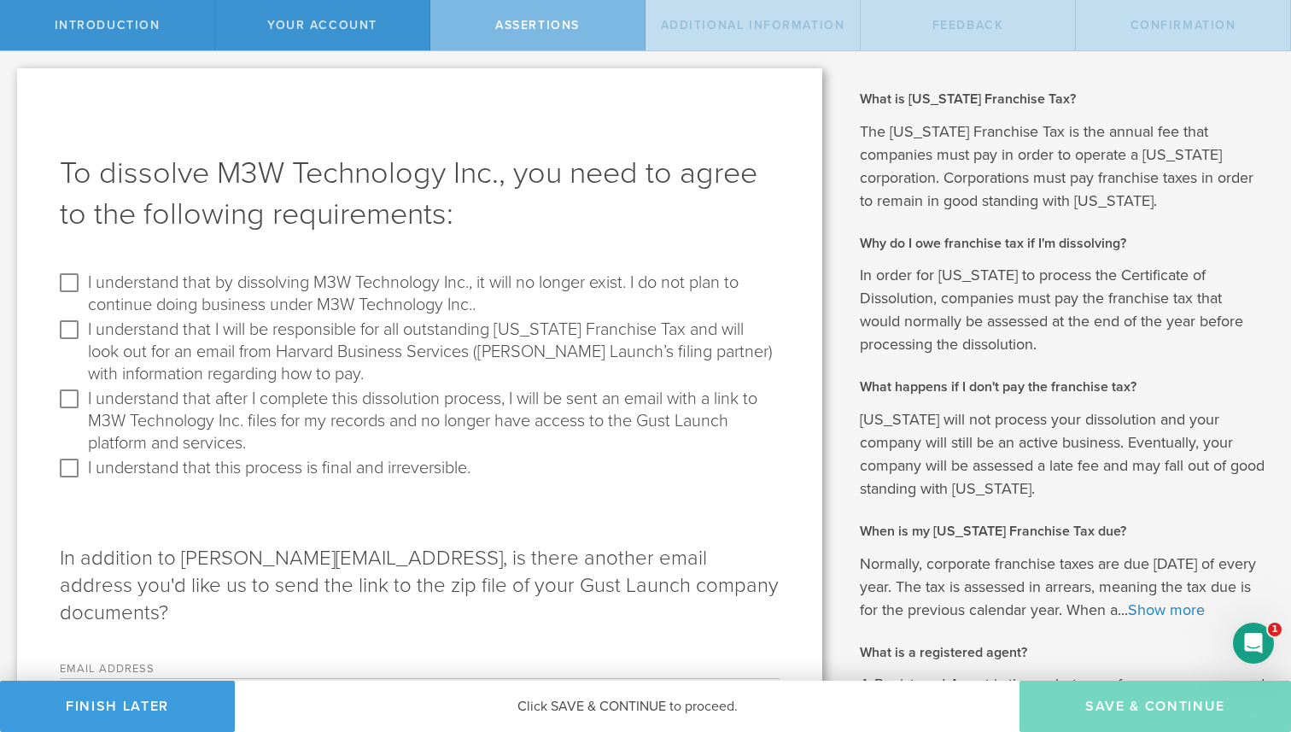
click at [306, 295] on label "I understand that by dissolving M3W Technology Inc., it will no longer exist. I…" at bounding box center [431, 292] width 687 height 47
click at [83, 295] on input "I understand that by dissolving M3W Technology Inc., it will no longer exist. I…" at bounding box center [69, 282] width 27 height 27
checkbox input "true"
click at [309, 330] on label "I understand that I will be responsible for all outstanding Delaware Franchise …" at bounding box center [431, 350] width 687 height 69
click at [83, 330] on input "I understand that I will be responsible for all outstanding Delaware Franchise …" at bounding box center [69, 329] width 27 height 27
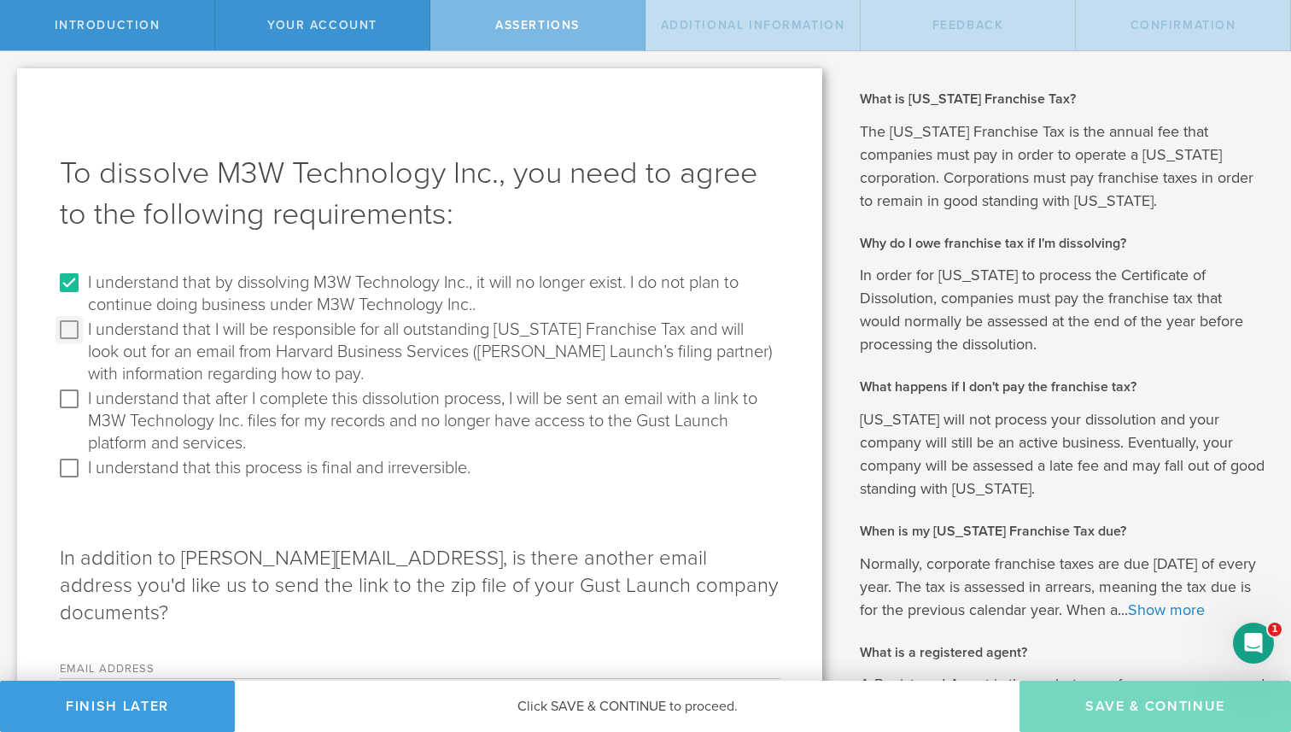
checkbox input "true"
click at [349, 406] on label "I understand that after I complete this dissolution process, I will be sent an …" at bounding box center [431, 419] width 687 height 69
click at [83, 406] on input "I understand that after I complete this dissolution process, I will be sent an …" at bounding box center [69, 398] width 27 height 27
checkbox input "true"
click at [372, 471] on label "I understand that this process is final and irreversible." at bounding box center [279, 466] width 383 height 25
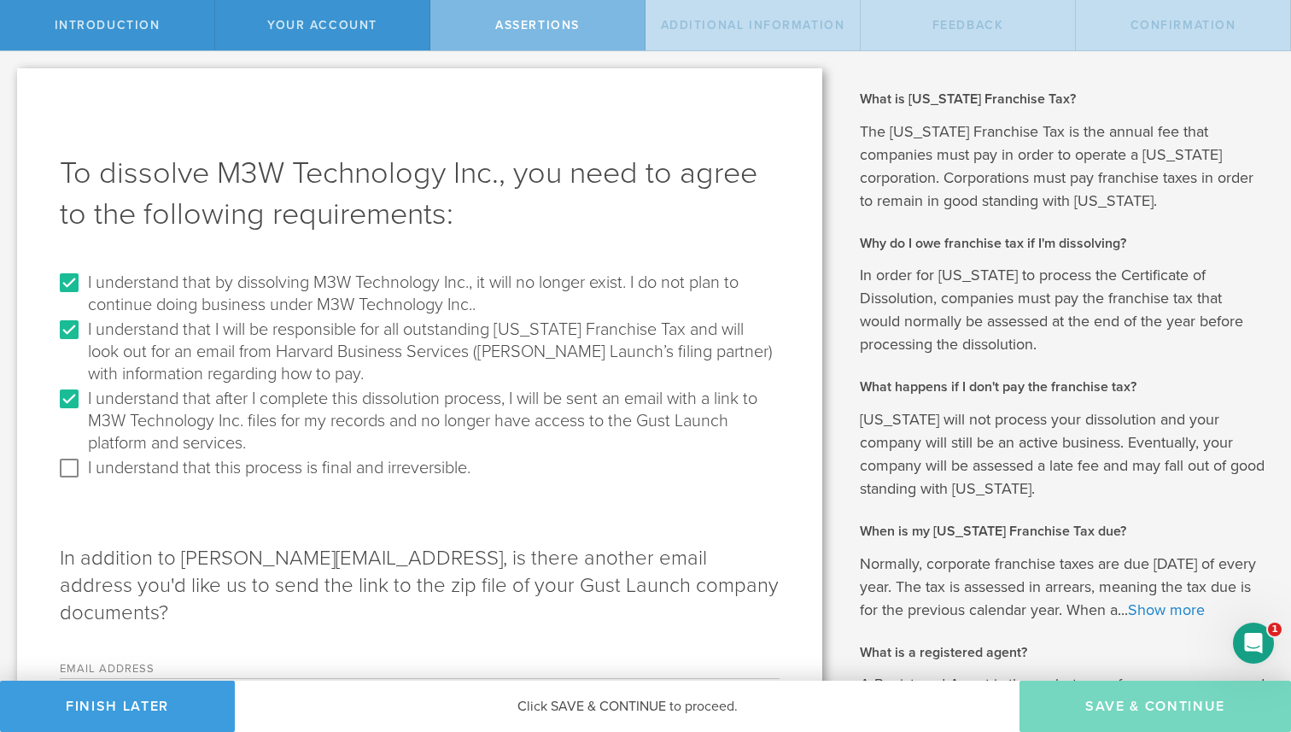
click at [83, 471] on input "I understand that this process is final and irreversible." at bounding box center [69, 467] width 27 height 27
checkbox input "true"
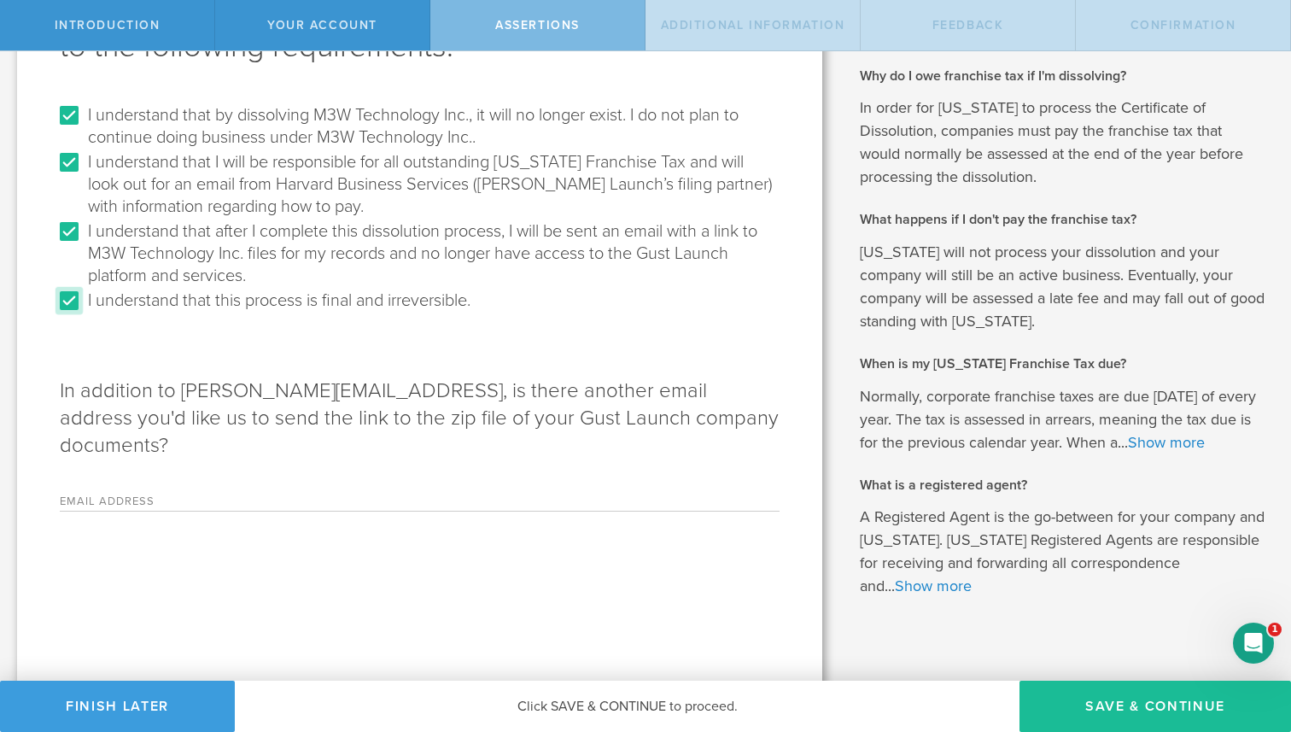
scroll to position [185, 0]
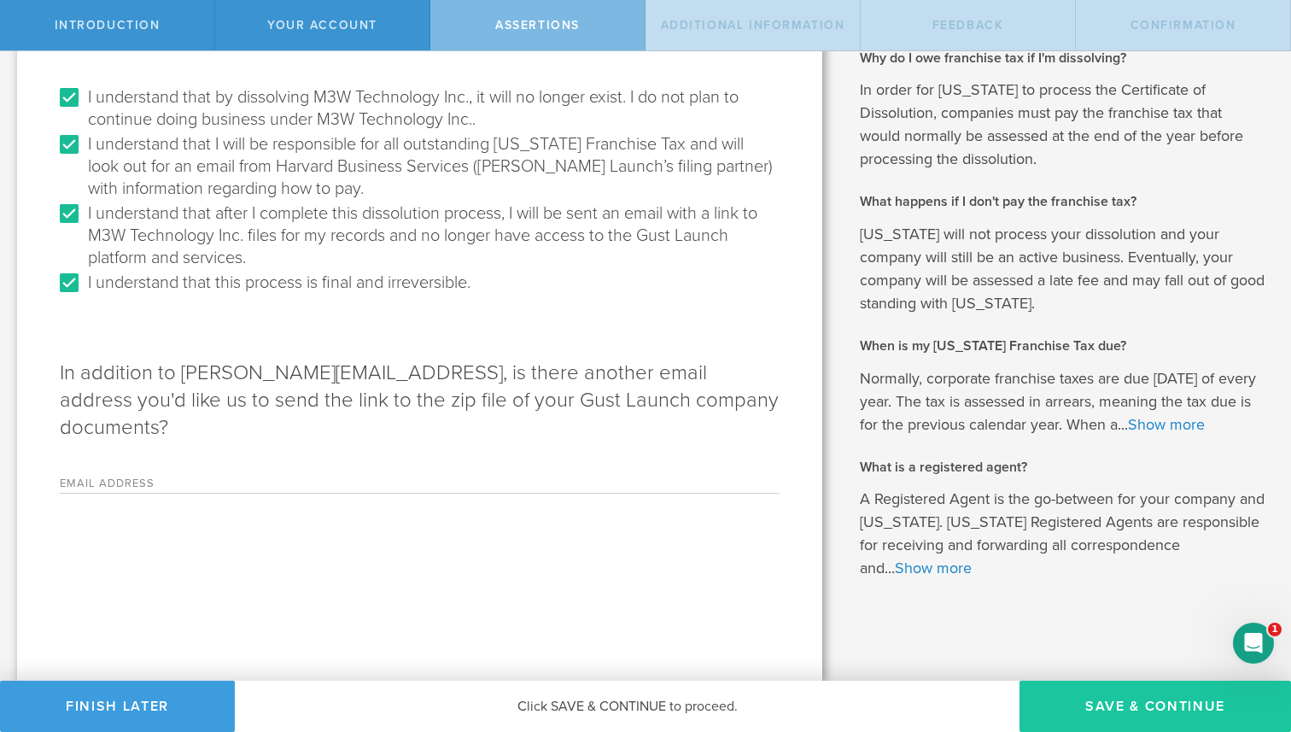
click at [1101, 704] on button "Save & Continue" at bounding box center [1156, 706] width 272 height 51
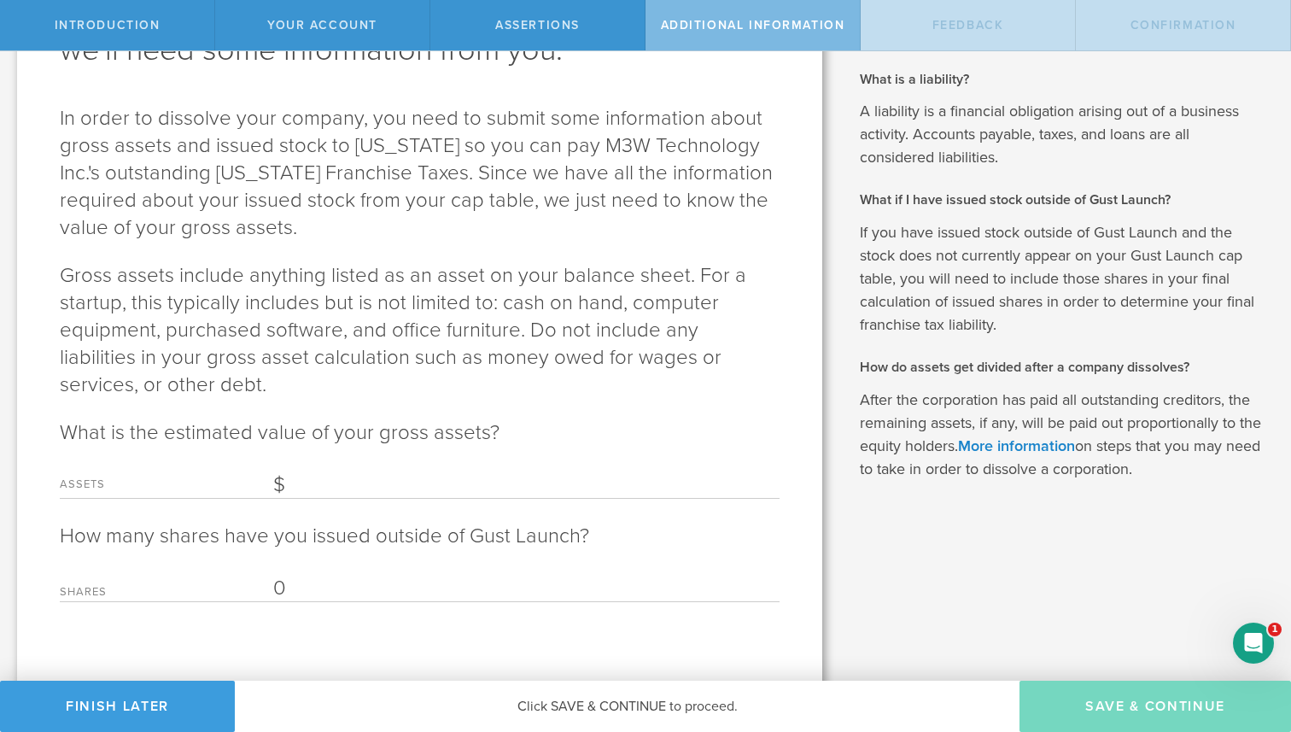
scroll to position [173, 0]
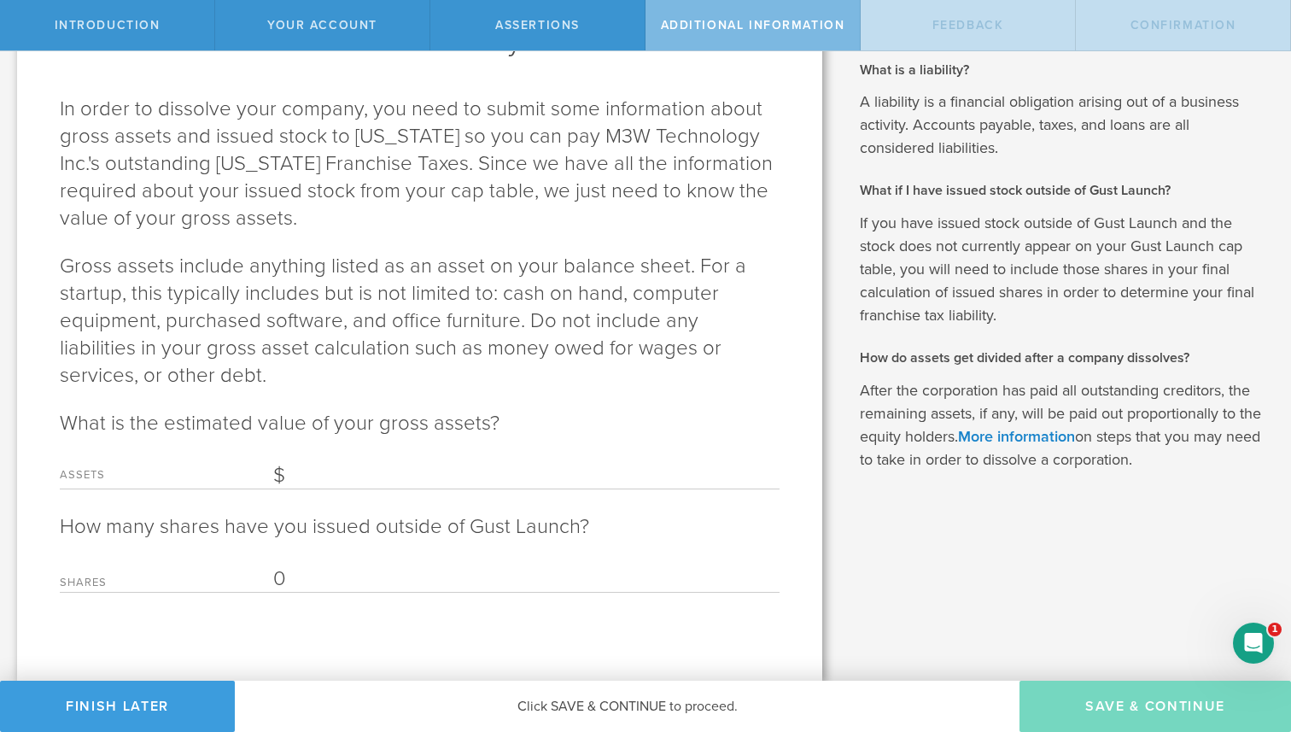
click at [482, 487] on input "Assets" at bounding box center [526, 476] width 506 height 26
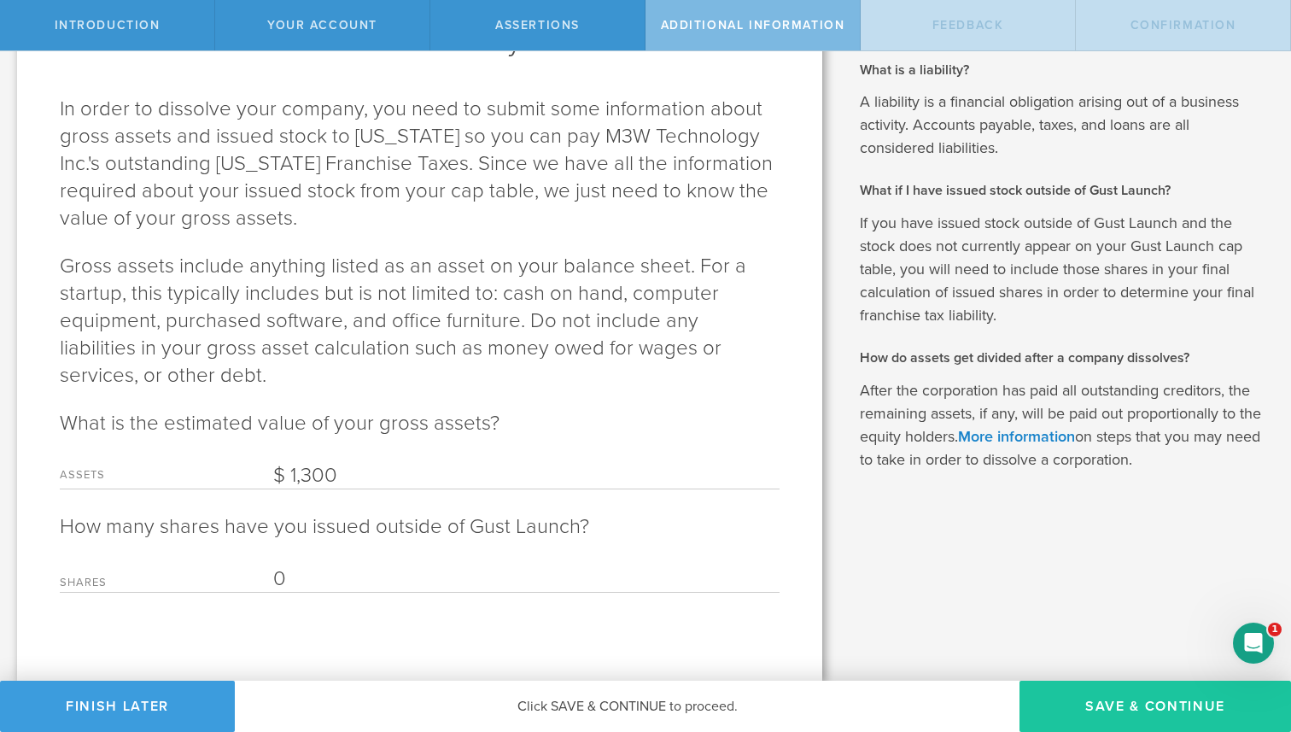
type input "1,300"
click at [1106, 693] on button "Save & Continue" at bounding box center [1156, 706] width 272 height 51
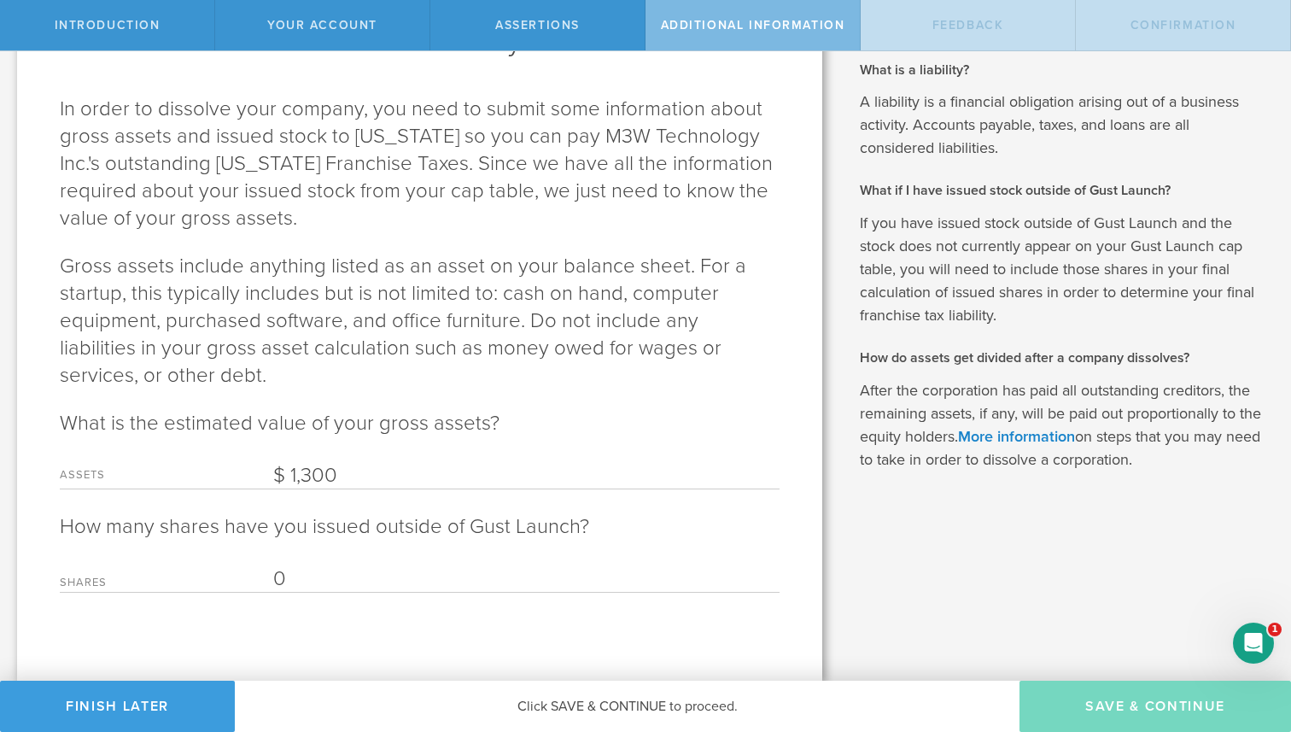
scroll to position [0, 0]
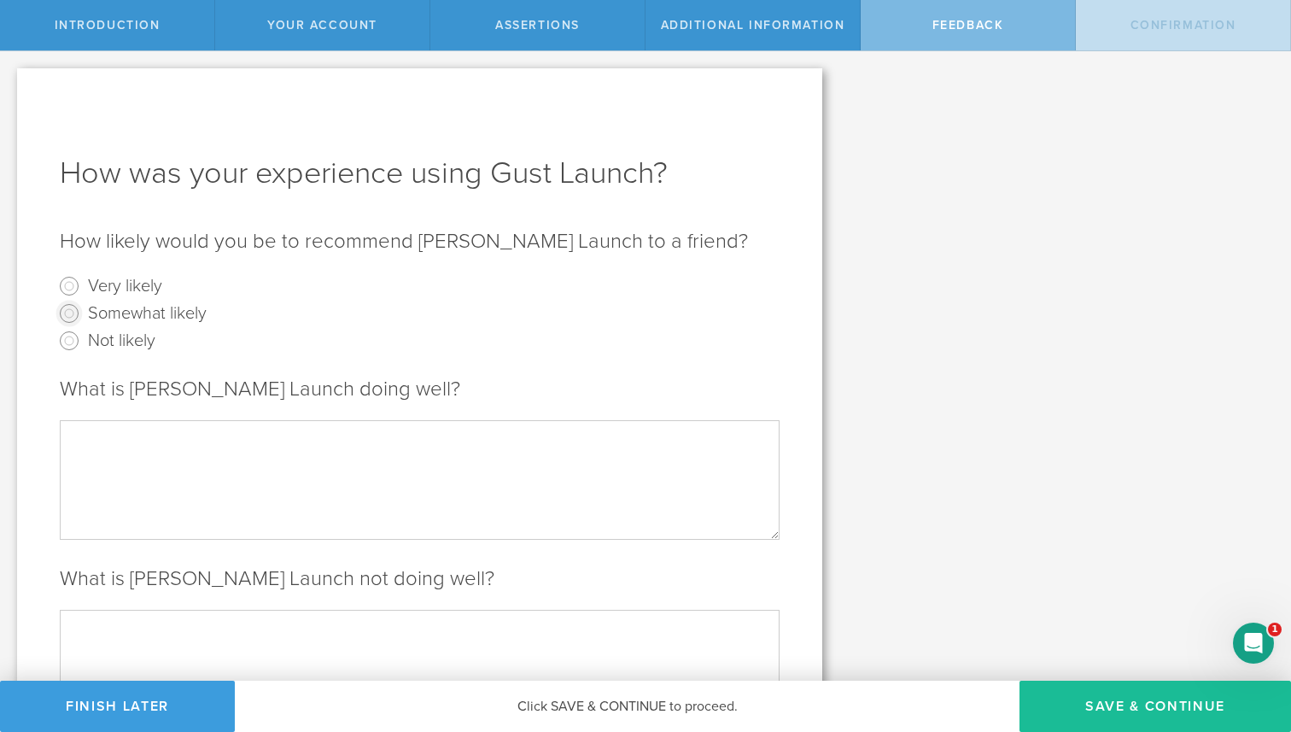
click at [73, 317] on input "Somewhat likely" at bounding box center [69, 313] width 27 height 27
radio input "true"
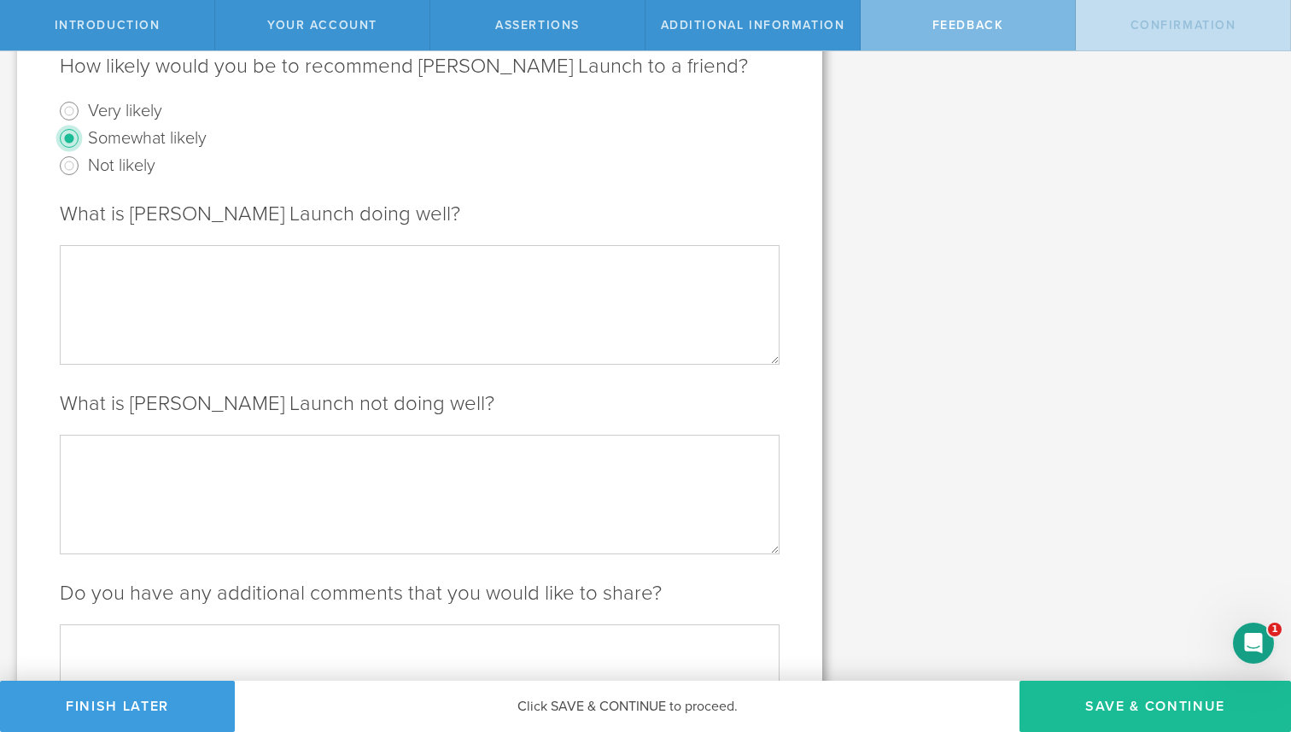
scroll to position [257, 0]
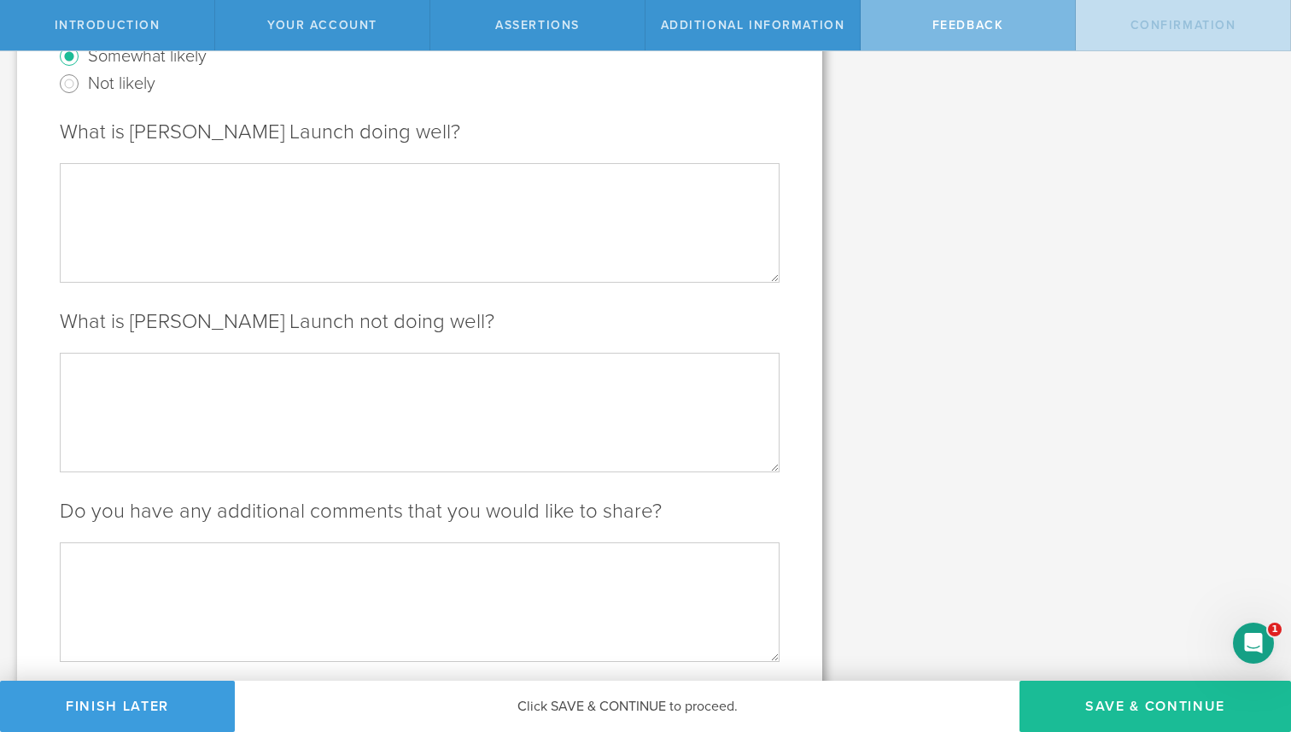
click at [403, 428] on textarea at bounding box center [420, 412] width 720 height 119
type textarea "x"
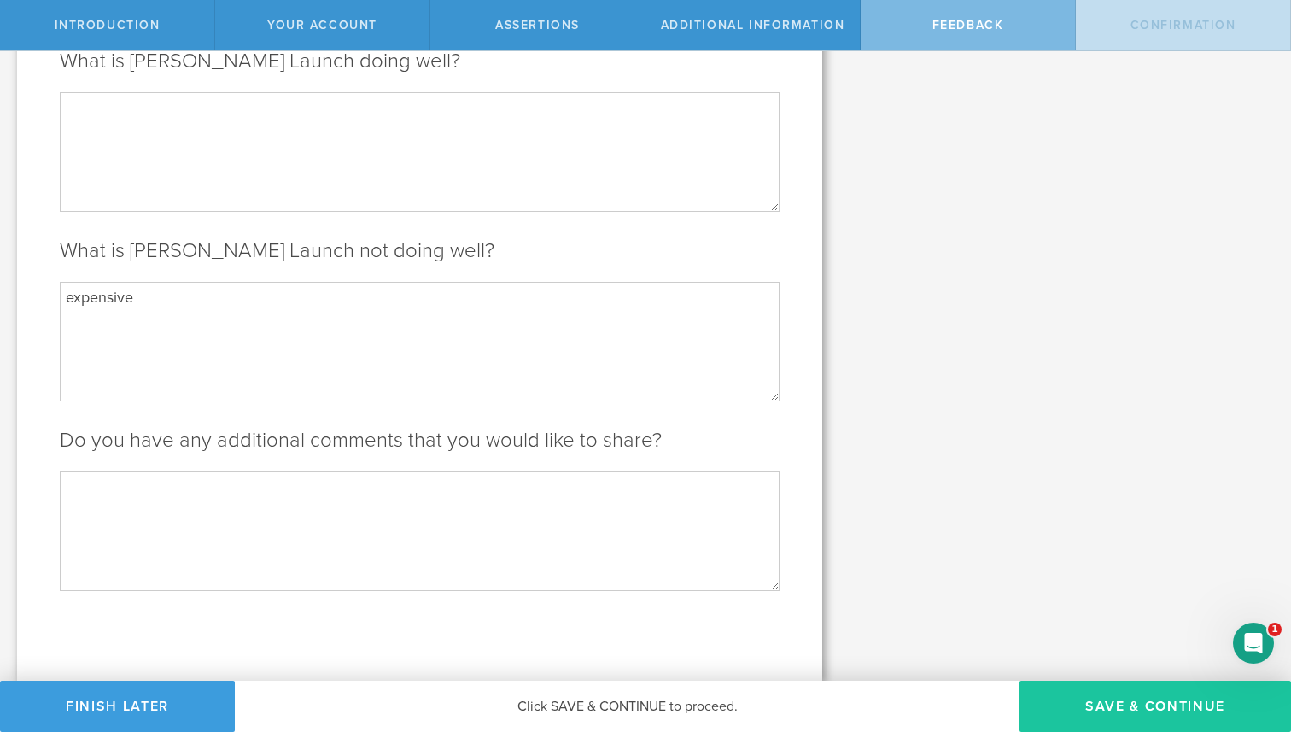
type textarea "expensive"
click at [1095, 710] on button "Save & Continue" at bounding box center [1156, 706] width 272 height 51
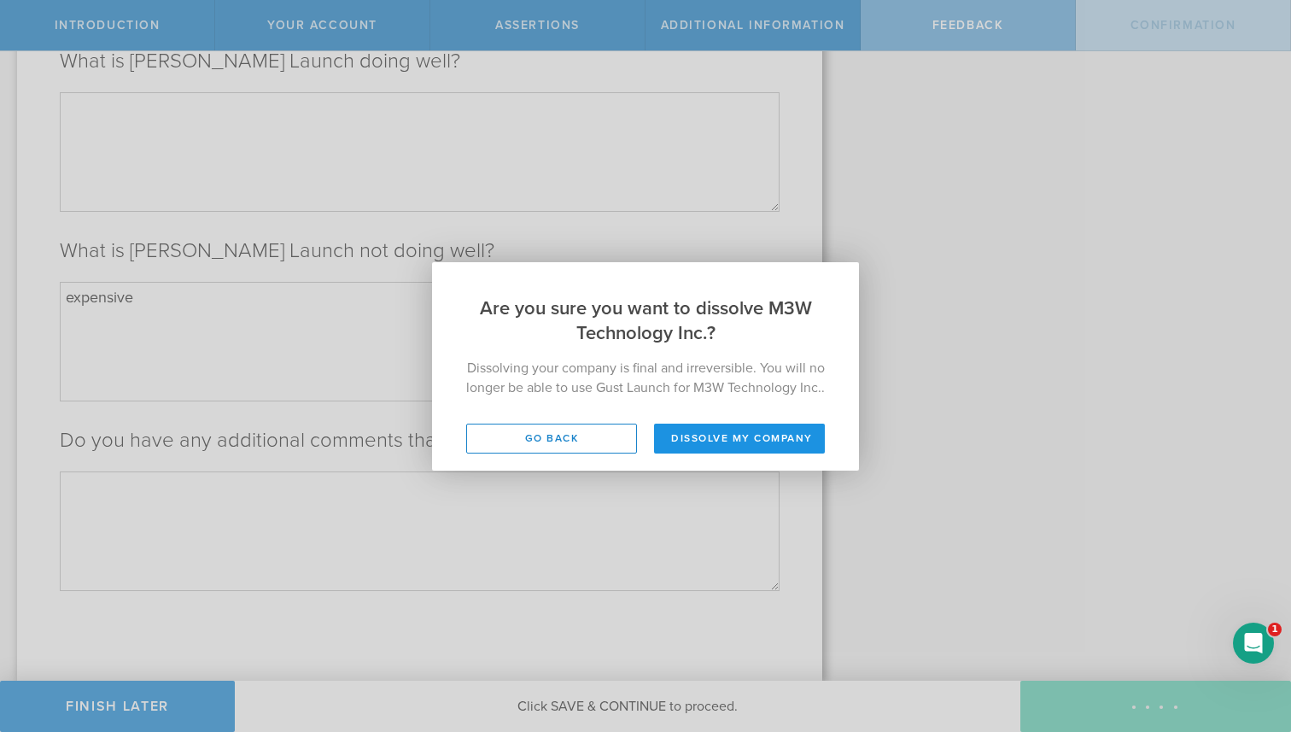
click at [745, 450] on button "Dissolve my company" at bounding box center [739, 439] width 171 height 30
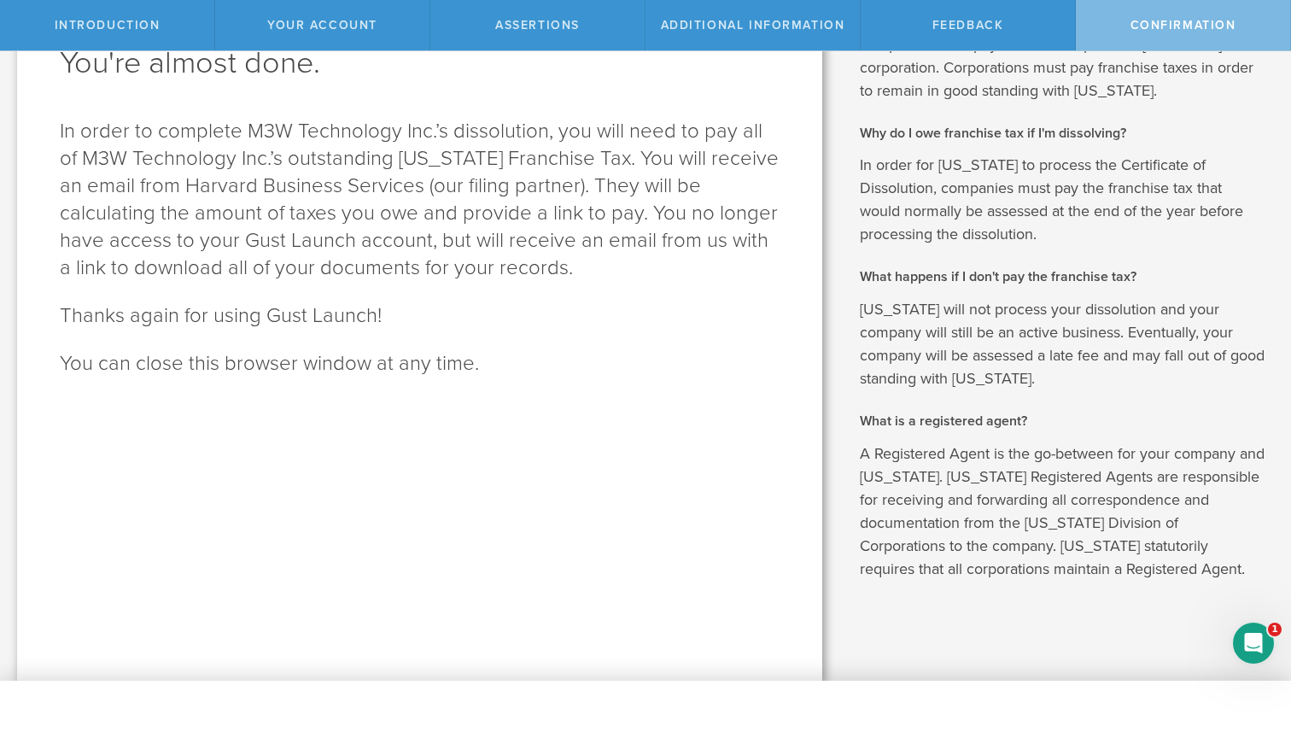
scroll to position [0, 0]
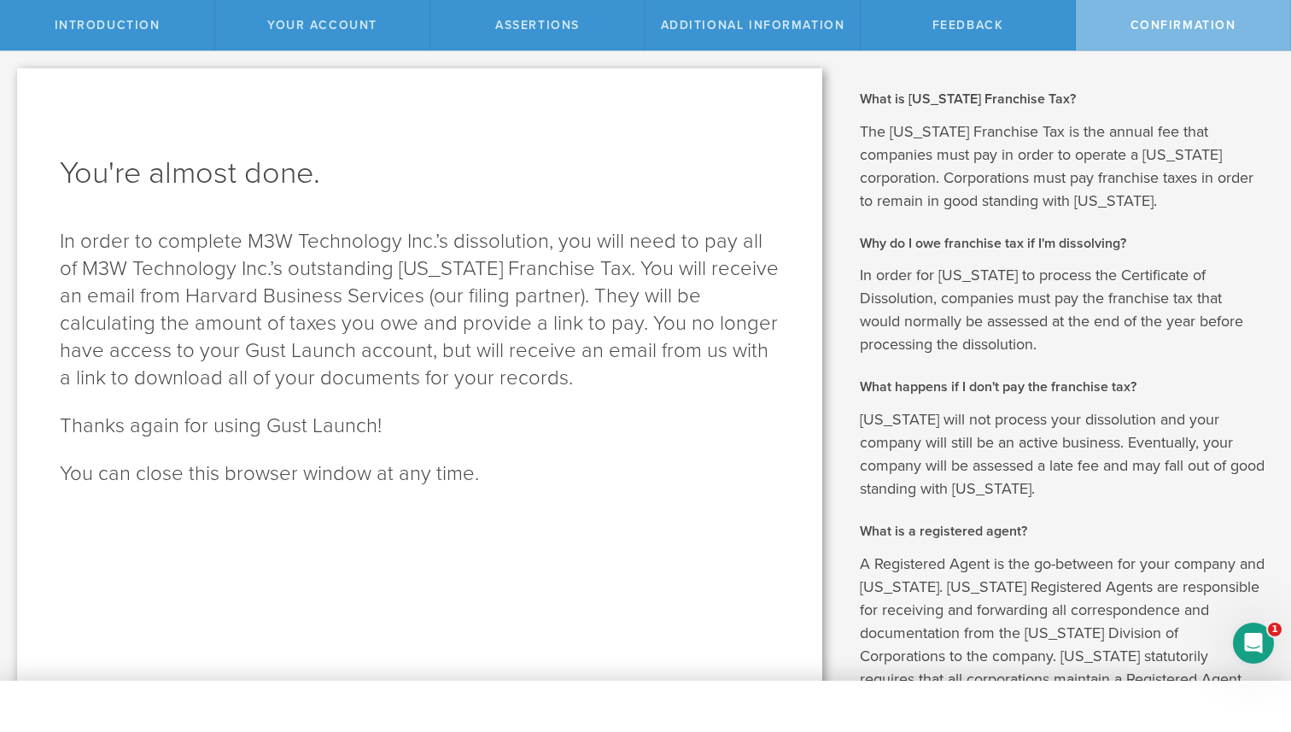
click at [1201, 17] on div "Confirmation" at bounding box center [1183, 25] width 215 height 50
click at [1170, 137] on p "The Delaware Franchise Tax is the annual fee that companies must pay in order t…" at bounding box center [1063, 166] width 406 height 92
